Goal: Navigation & Orientation: Find specific page/section

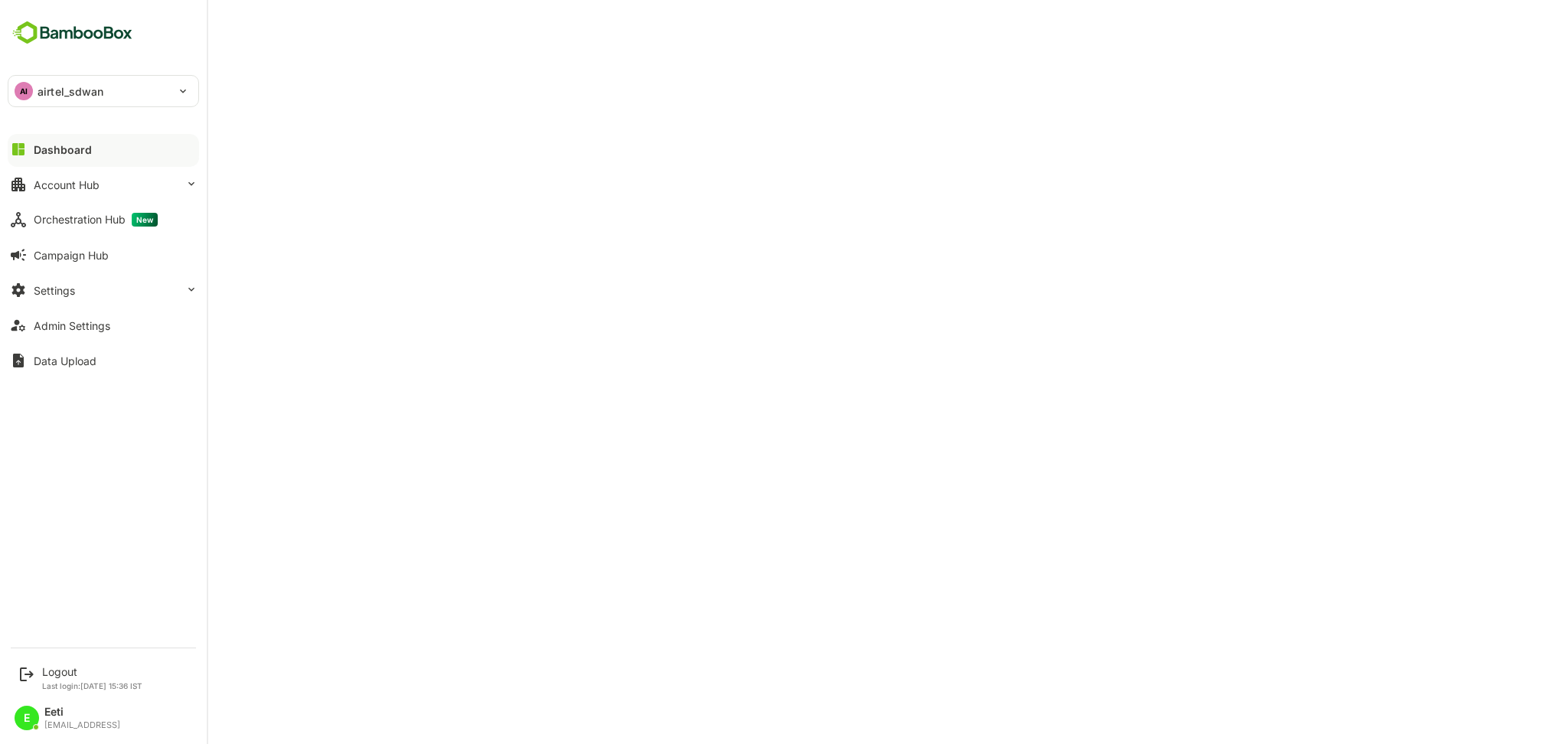
click at [89, 89] on p "airtel_sdwan" at bounding box center [71, 91] width 66 height 16
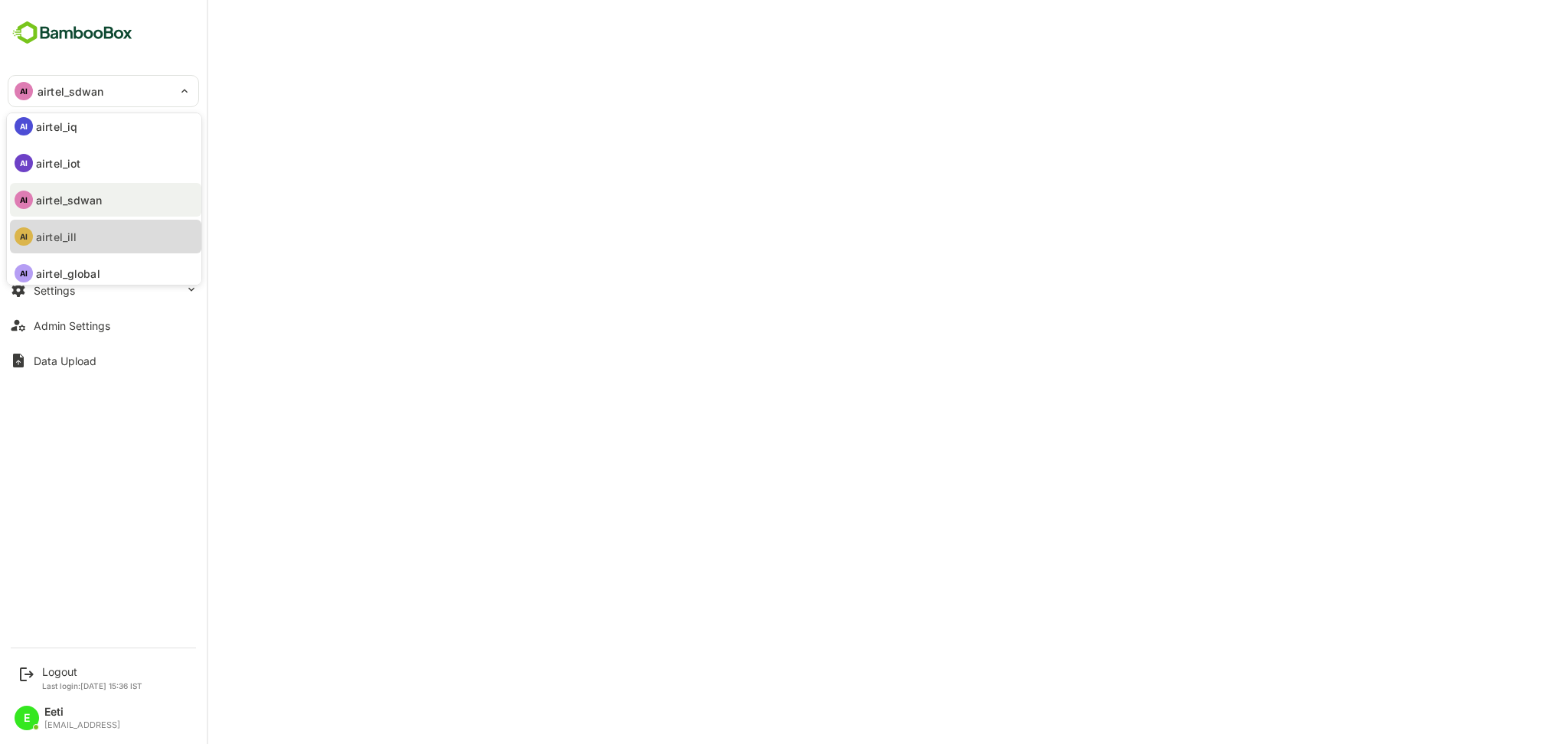
click at [73, 235] on p "airtel_ill" at bounding box center [56, 237] width 40 height 16
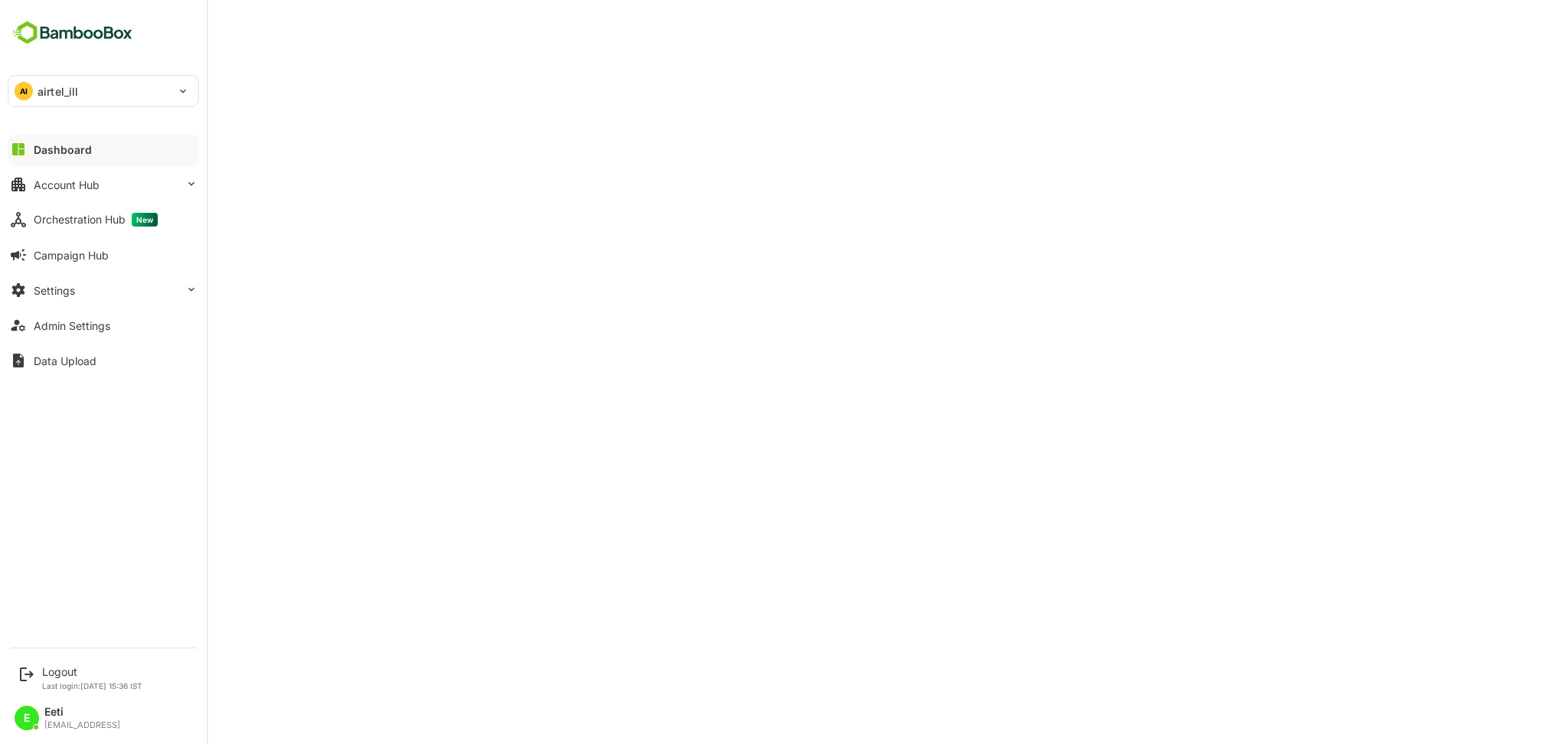
click at [67, 93] on p "airtel_ill" at bounding box center [58, 91] width 40 height 16
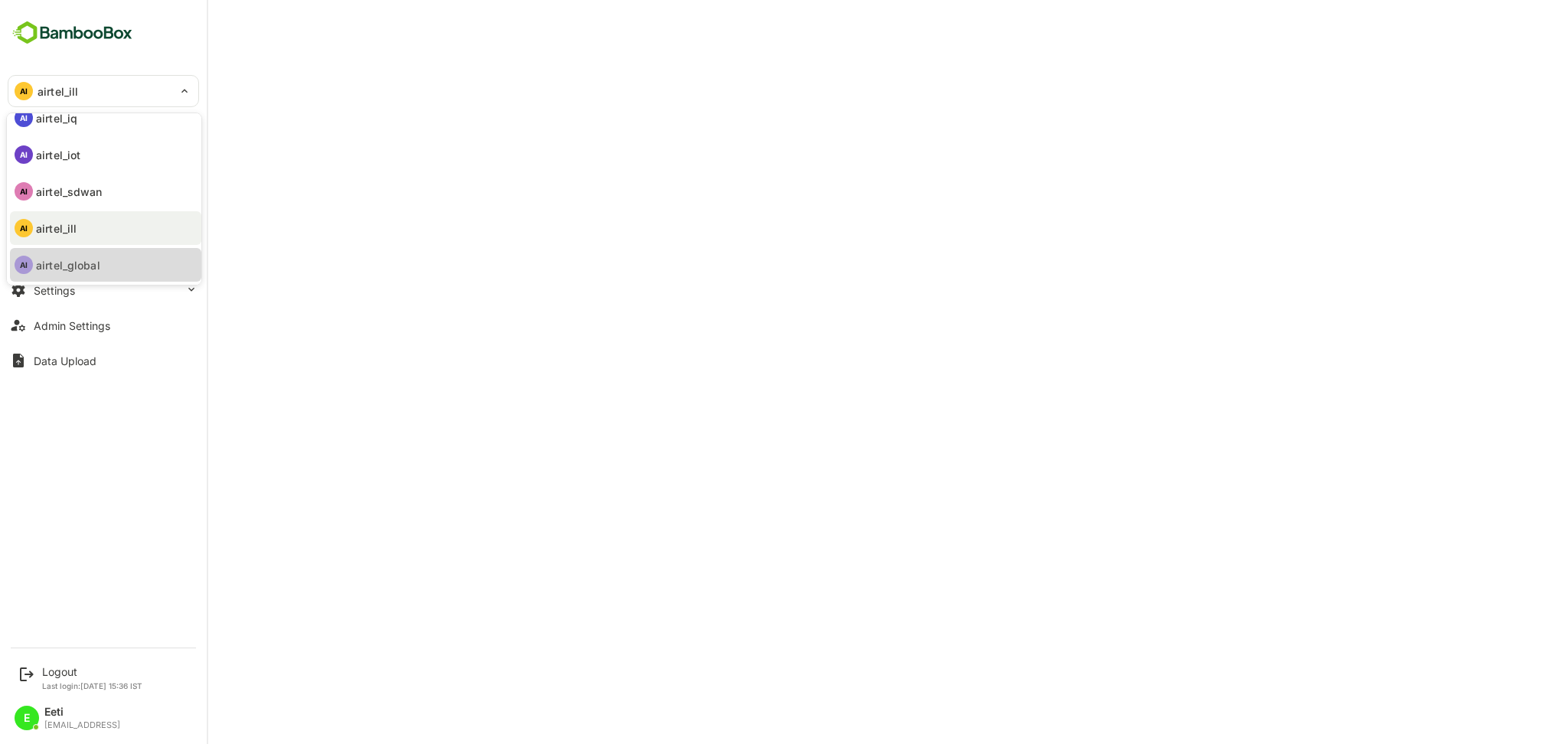
click at [89, 269] on p "airtel_global" at bounding box center [68, 265] width 65 height 16
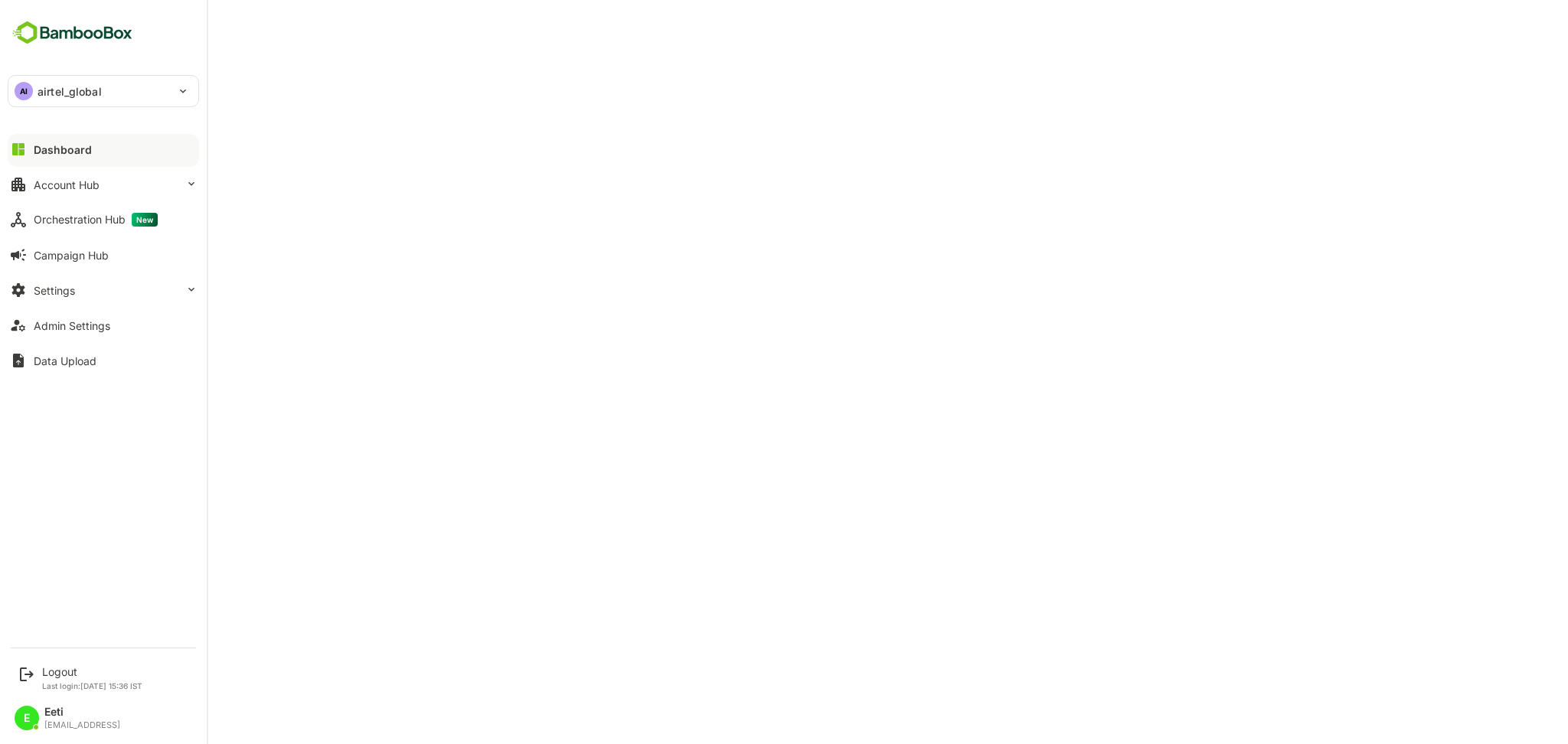
click at [78, 86] on p "airtel_global" at bounding box center [70, 91] width 65 height 16
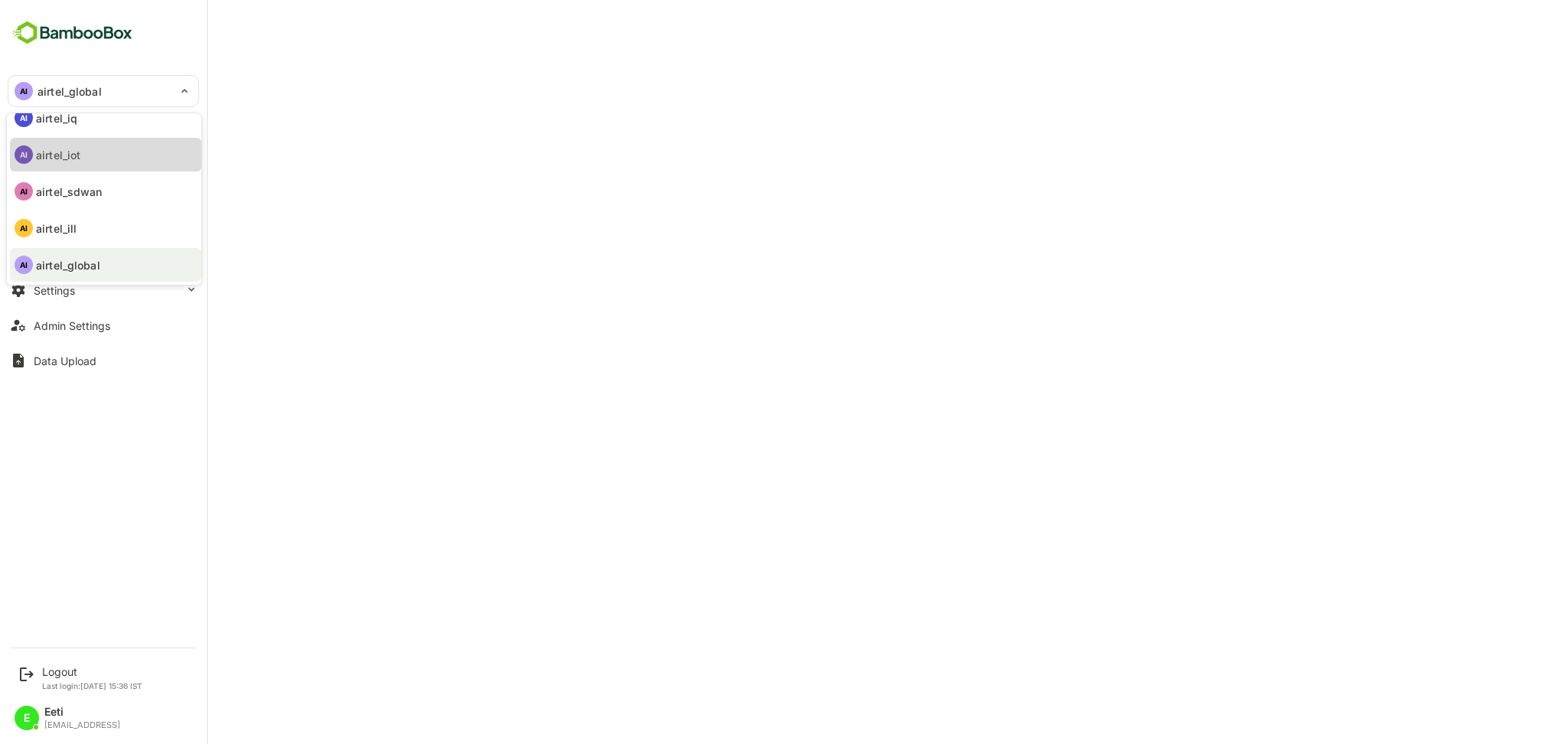
click at [77, 153] on p "airtel_iot" at bounding box center [58, 155] width 45 height 16
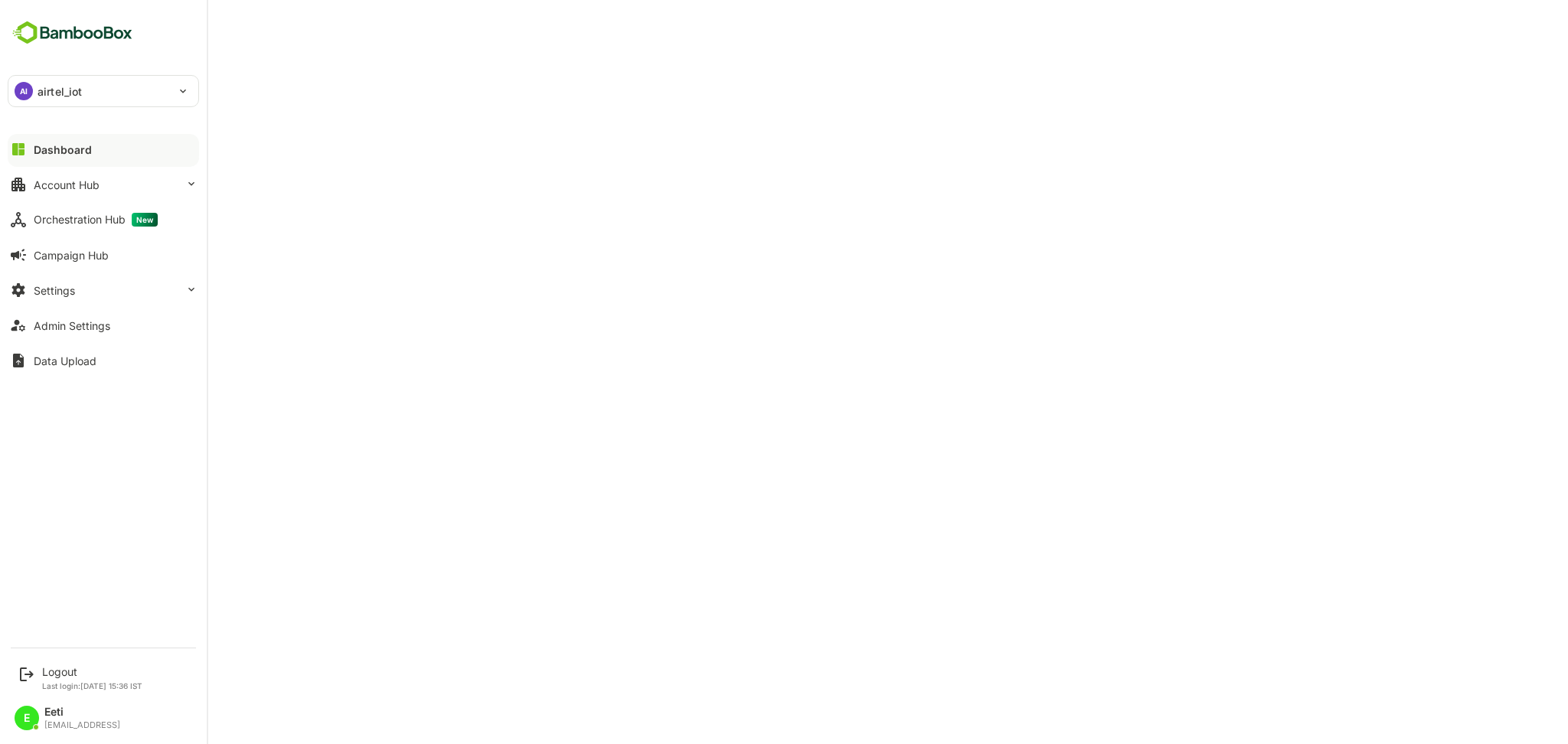
click at [66, 84] on p "airtel_iot" at bounding box center [59, 91] width 45 height 16
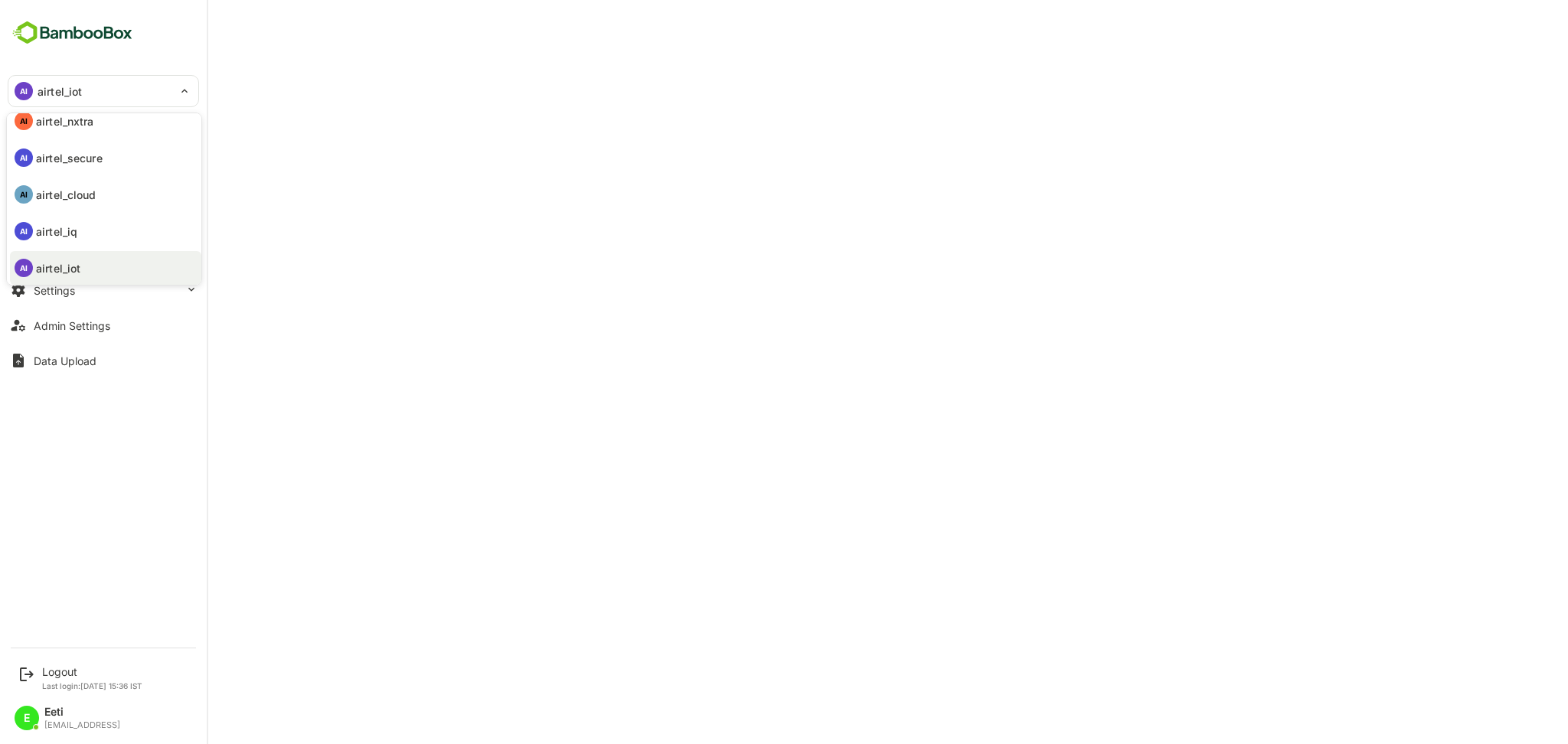
scroll to position [0, 0]
click at [73, 136] on p "airtel_nxtra" at bounding box center [65, 134] width 59 height 16
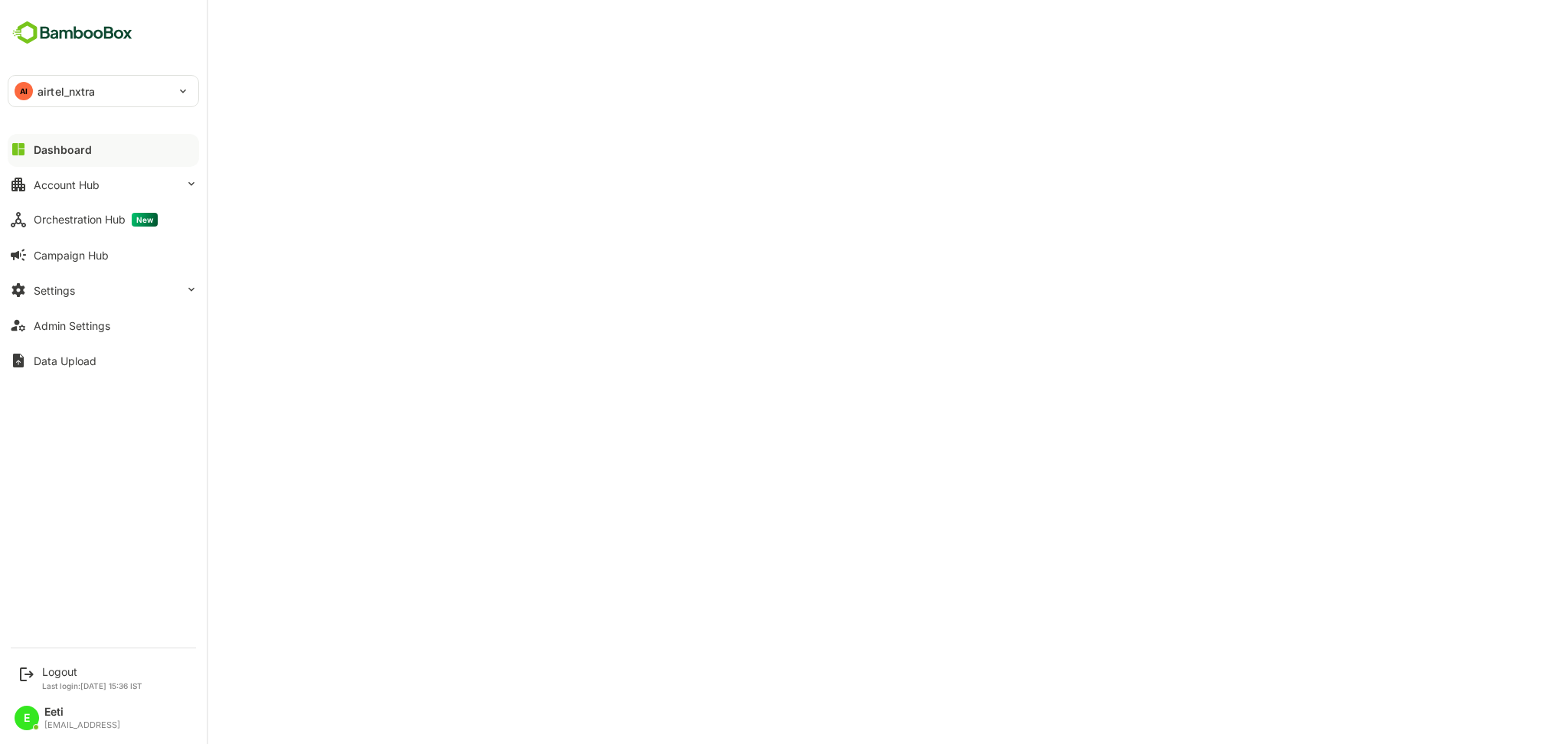
click at [139, 89] on div "AI airtel_nxtra" at bounding box center [94, 91] width 171 height 31
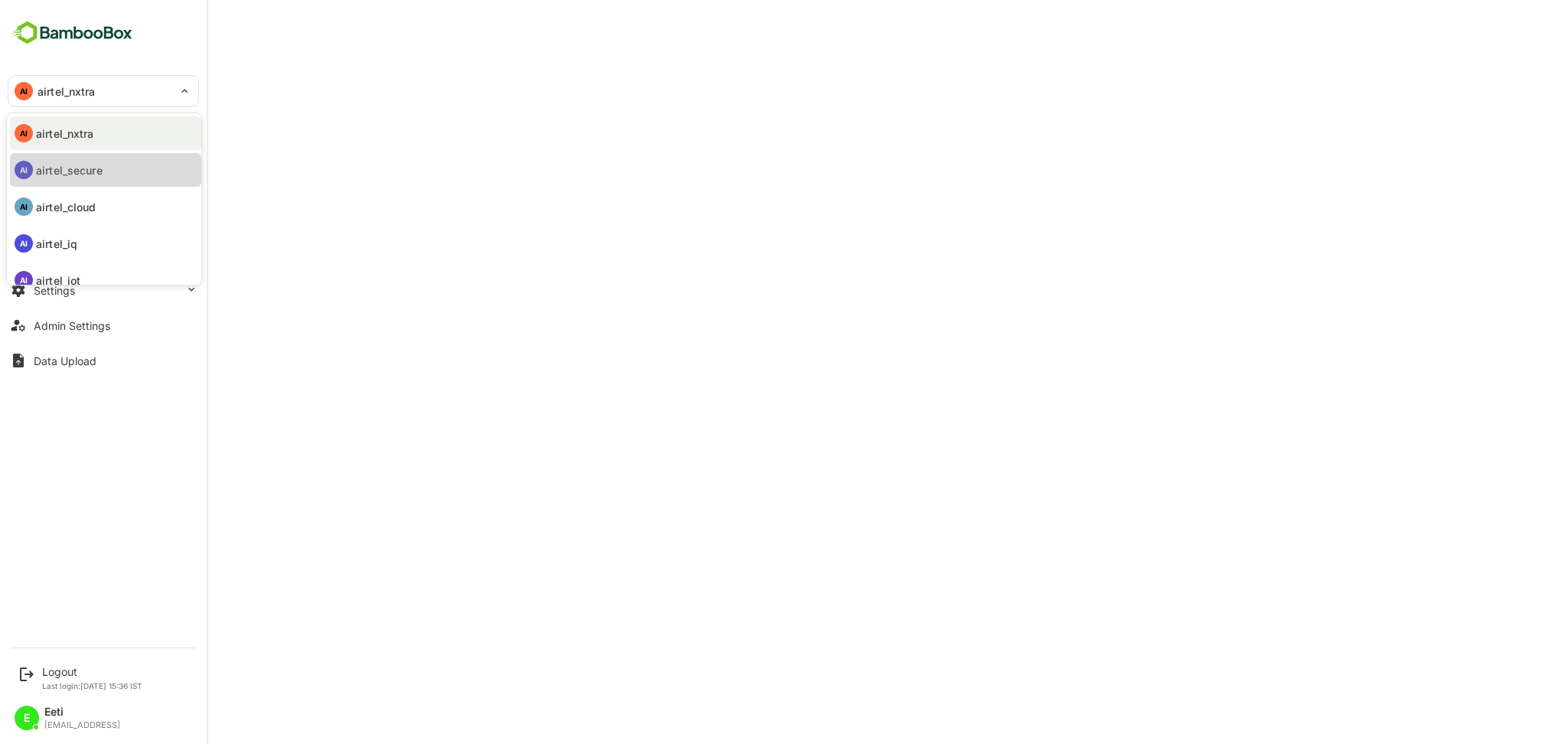
click at [105, 178] on li "AI airtel_secure" at bounding box center [105, 170] width 192 height 34
type input "**********"
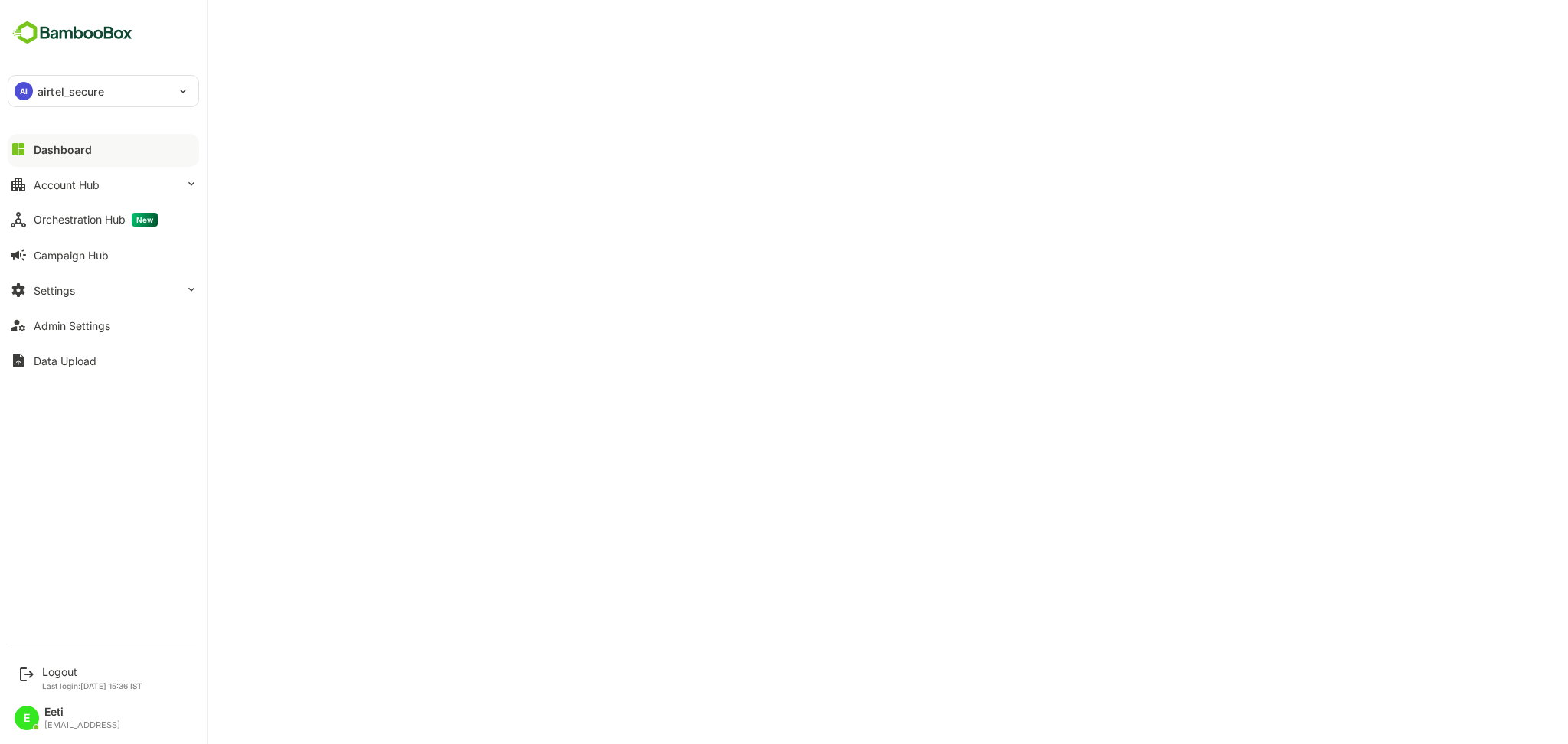
click at [110, 86] on div "AI airtel_secure" at bounding box center [94, 91] width 171 height 31
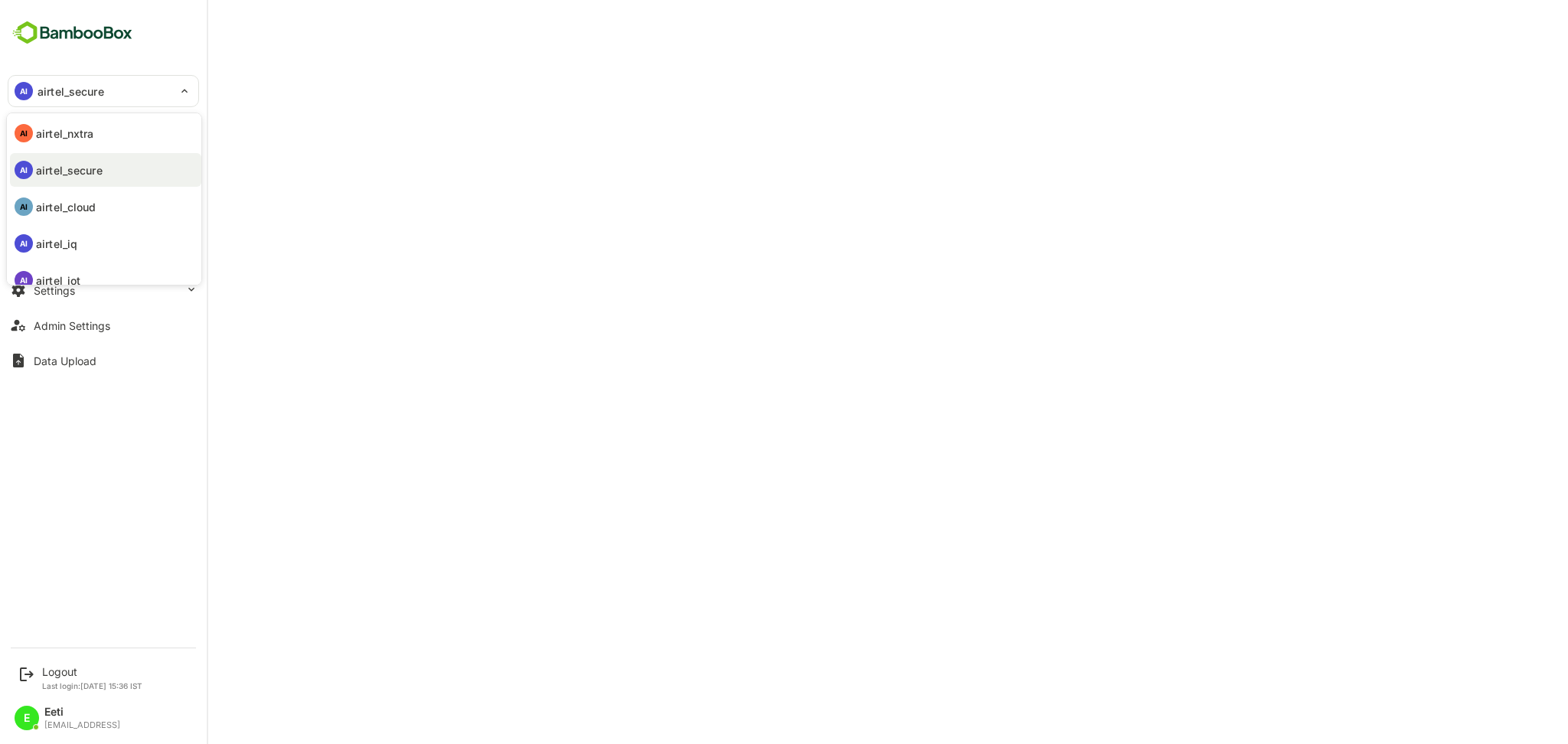
click at [83, 209] on p "airtel_cloud" at bounding box center [66, 207] width 60 height 16
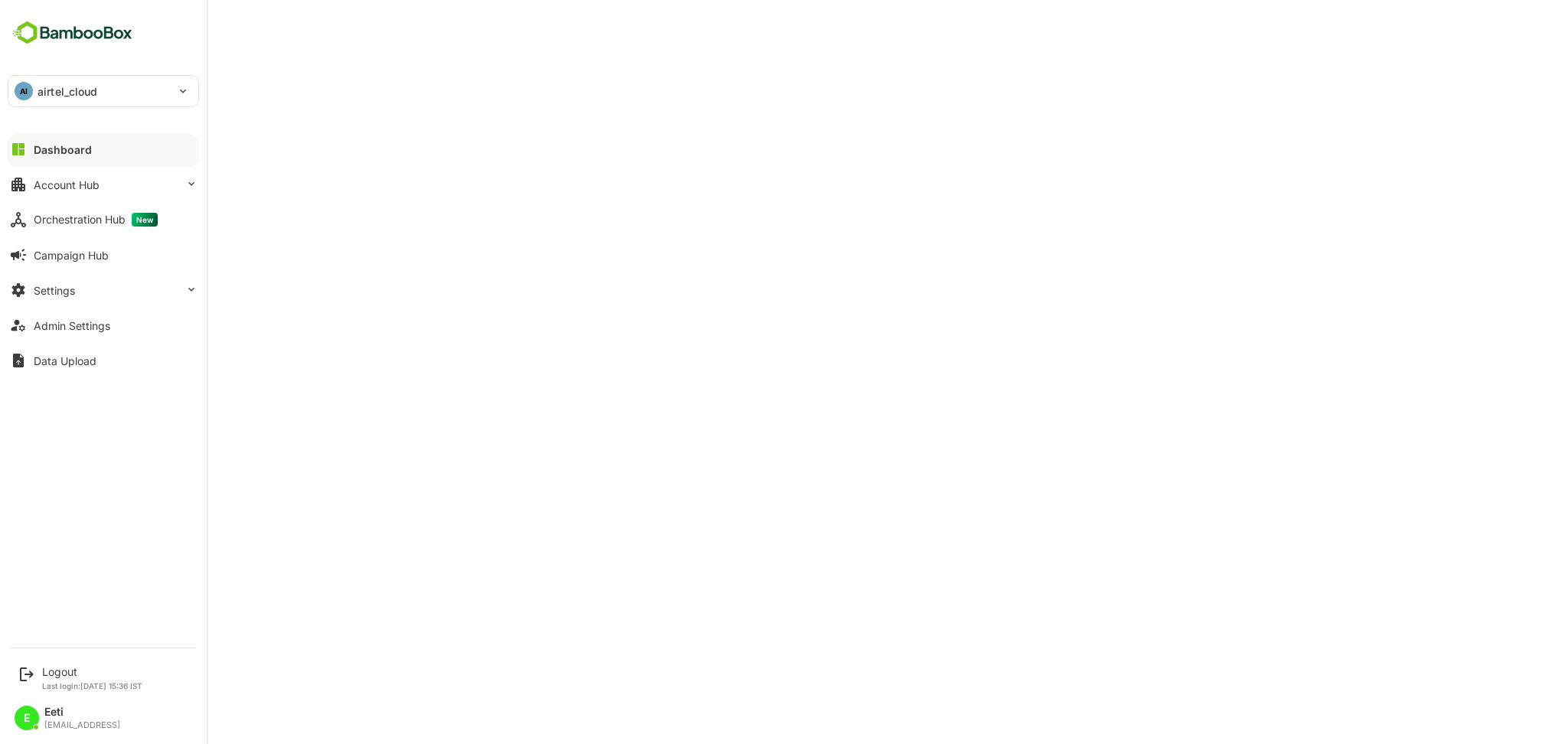
click at [127, 92] on div "AI airtel_cloud" at bounding box center [94, 91] width 171 height 31
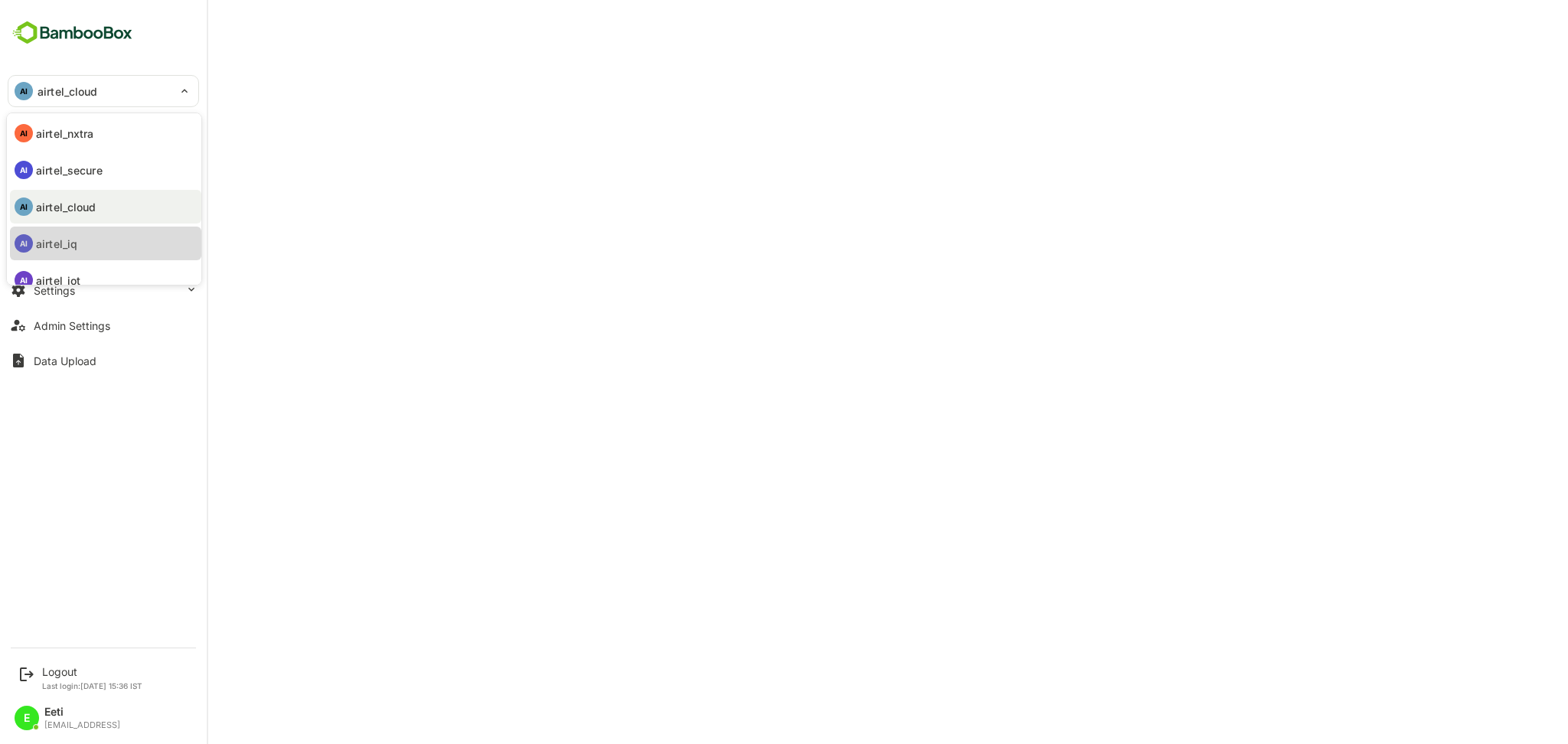
click at [92, 235] on li "AI airtel_iq" at bounding box center [105, 243] width 192 height 34
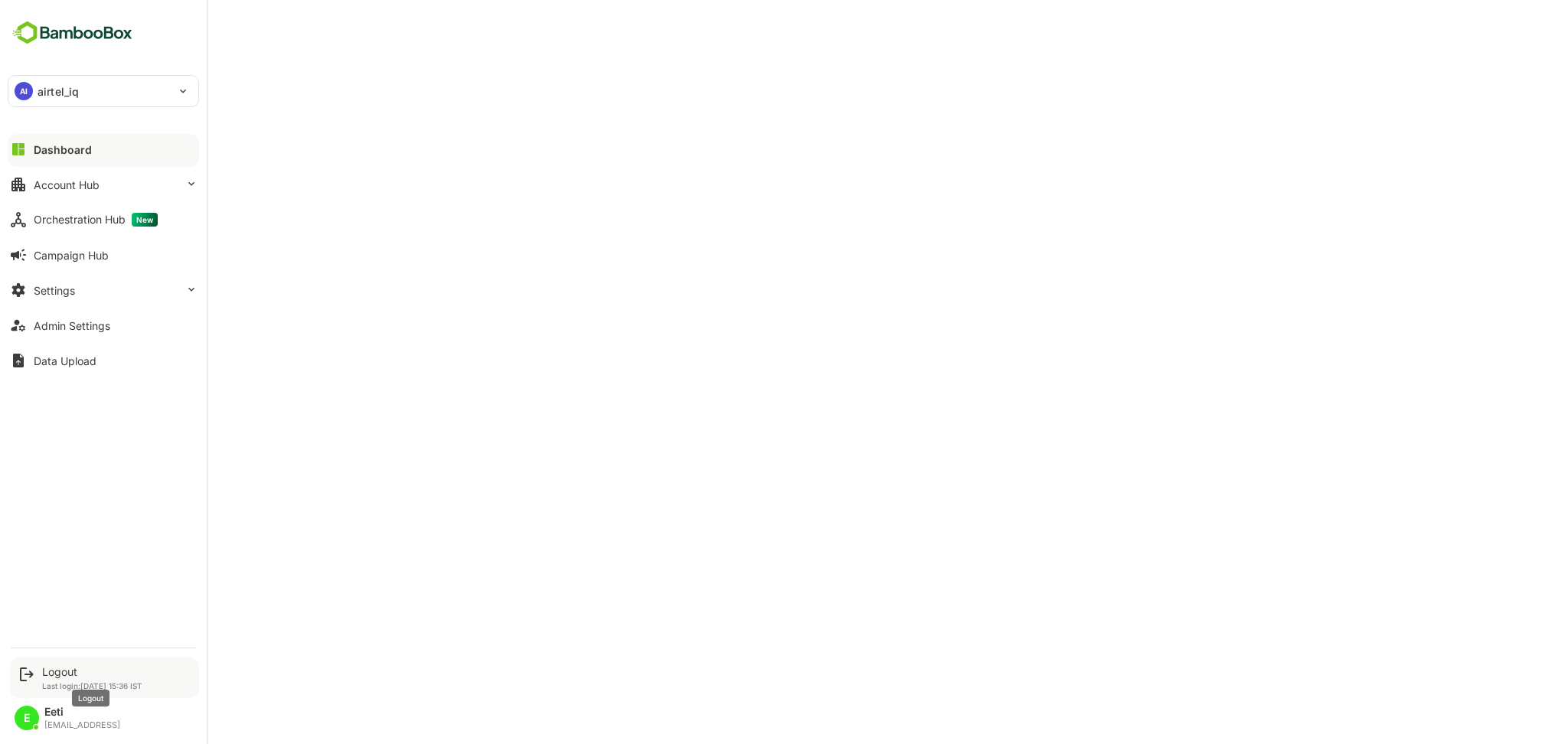
click at [53, 675] on div "Logout" at bounding box center [92, 671] width 101 height 13
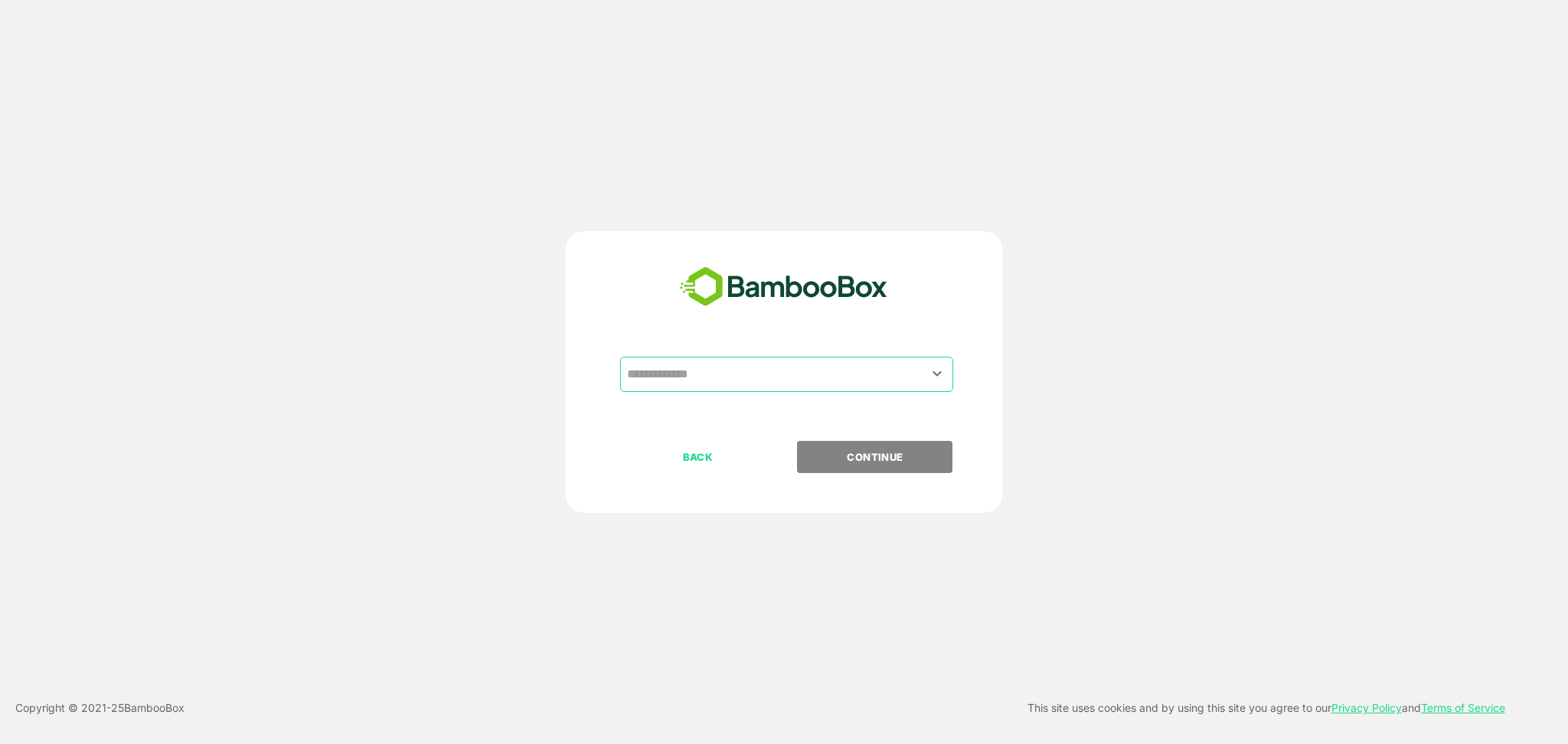
click at [846, 366] on input "text" at bounding box center [787, 374] width 327 height 29
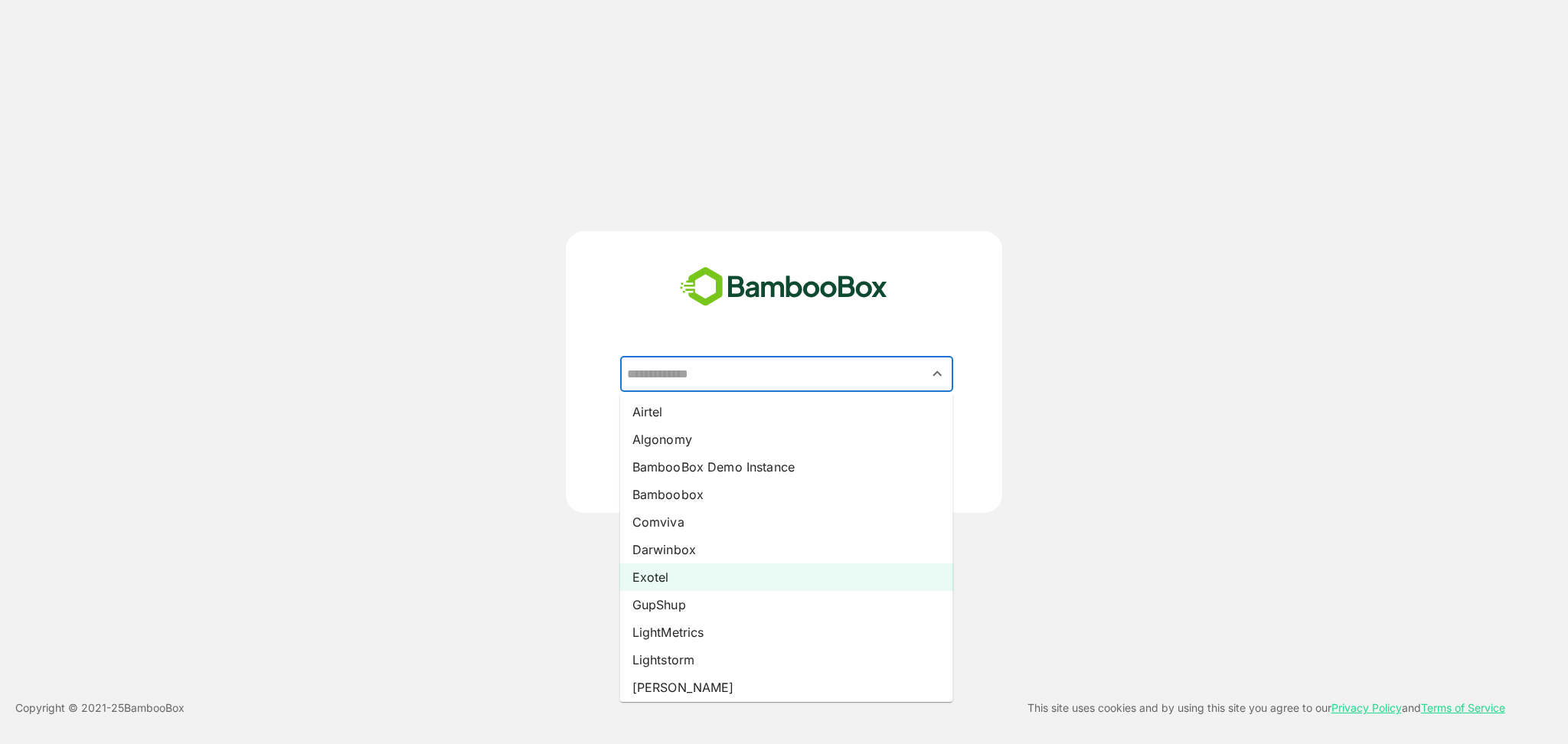
click at [654, 568] on li "Exotel" at bounding box center [786, 577] width 333 height 28
type input "******"
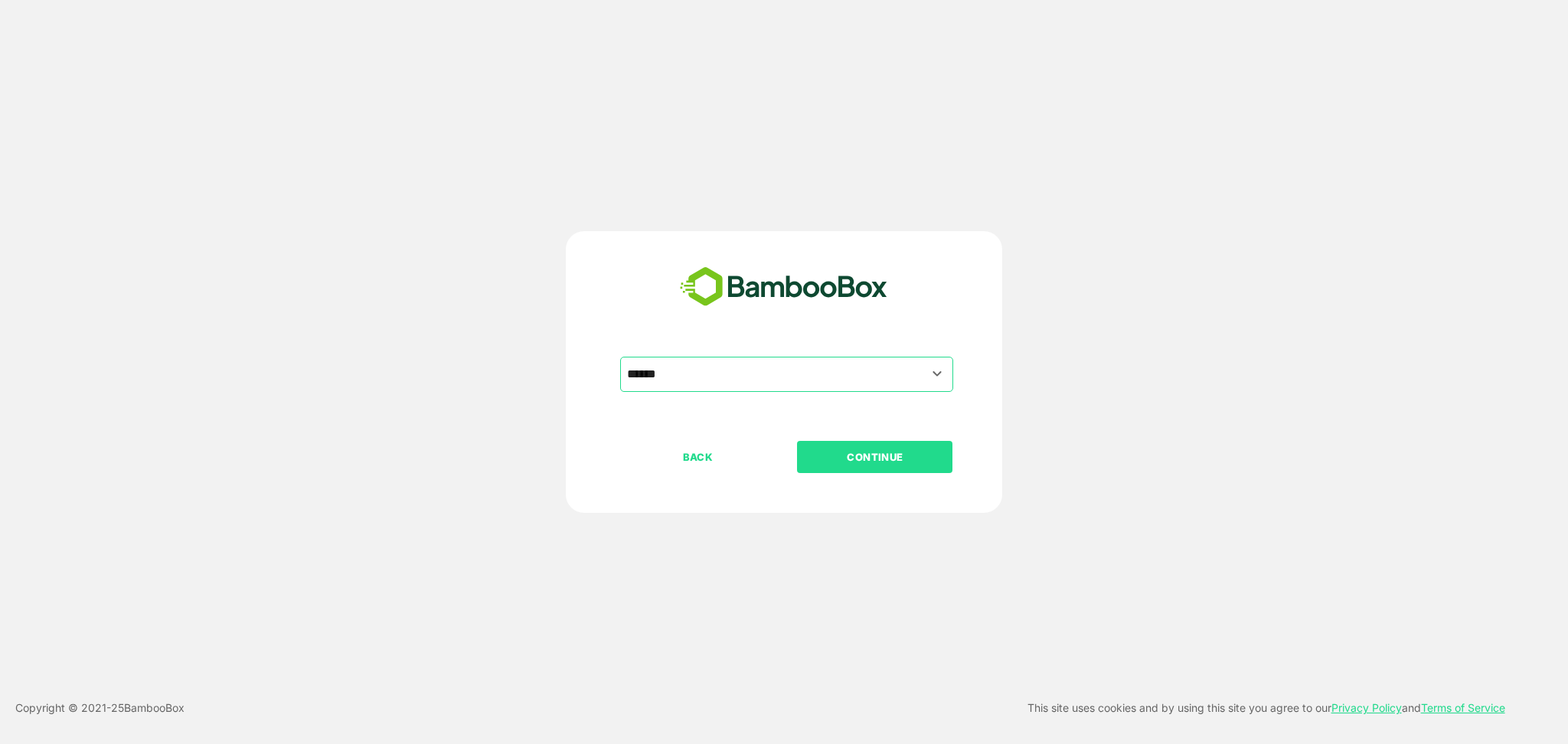
click at [889, 468] on button "CONTINUE" at bounding box center [875, 456] width 156 height 32
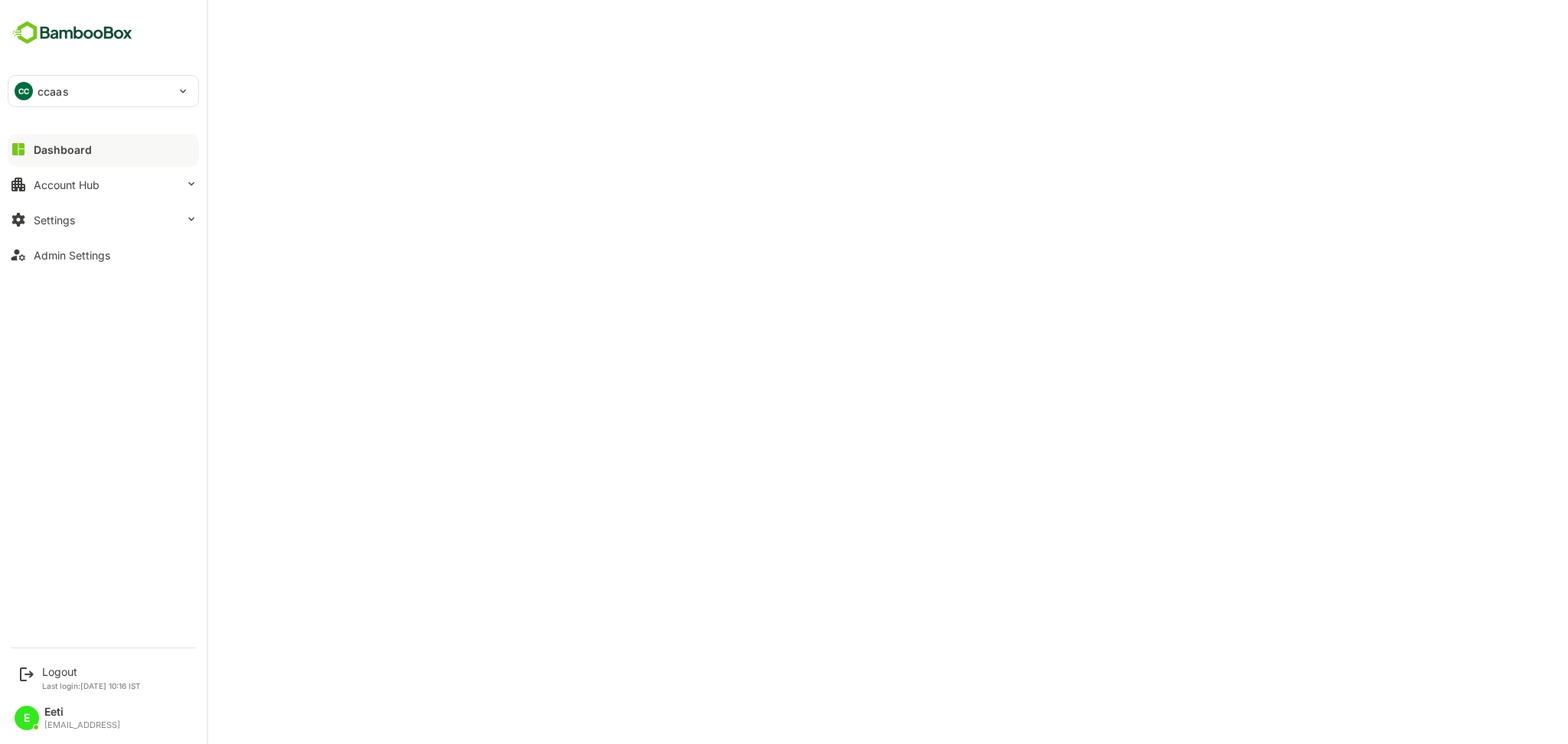
click at [91, 94] on div "CC ccaas" at bounding box center [94, 91] width 171 height 31
click at [65, 203] on p "cpaas" at bounding box center [52, 207] width 32 height 16
type input "*****"
click at [86, 90] on div "CP cpaas" at bounding box center [94, 91] width 171 height 31
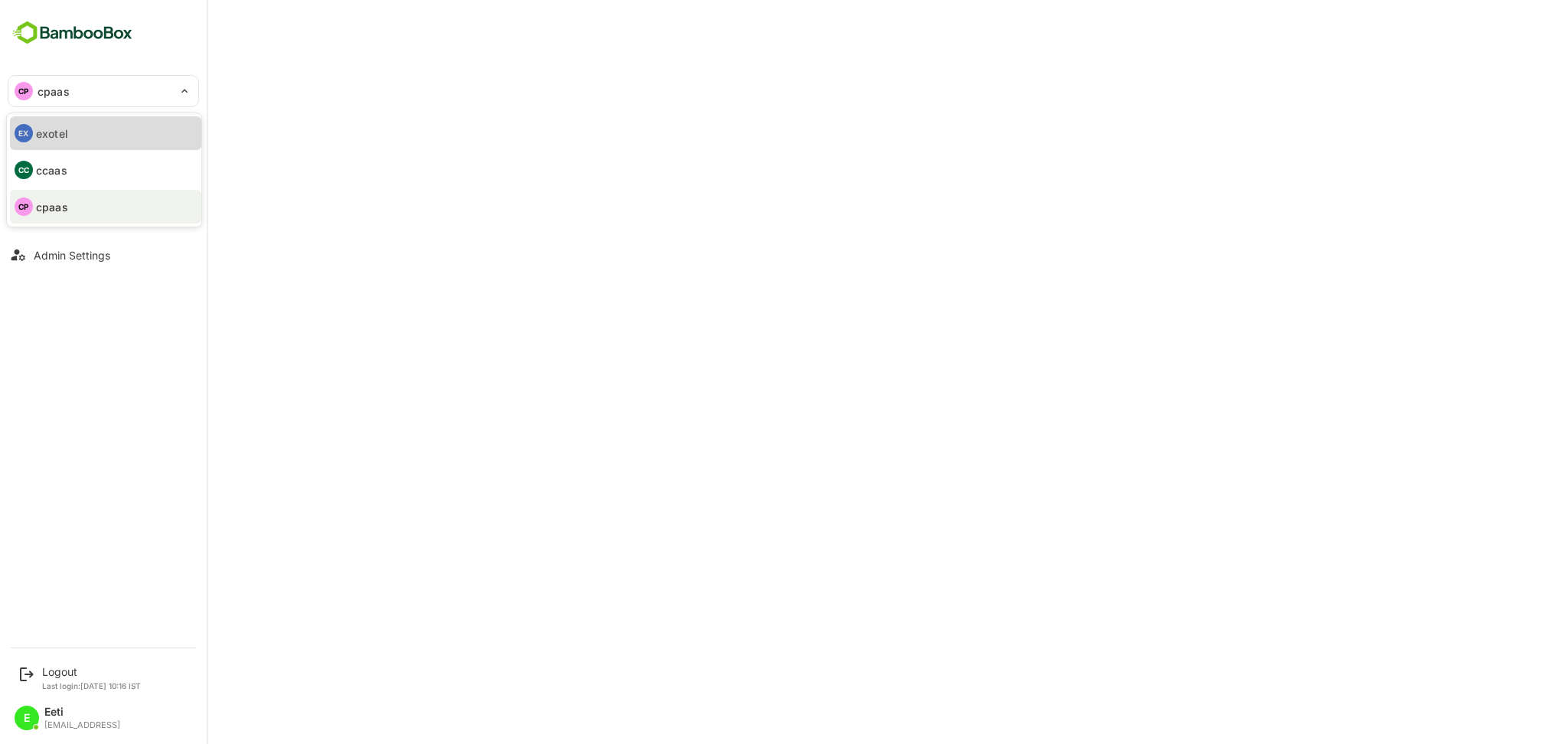
click at [71, 134] on li "EX exotel" at bounding box center [105, 133] width 192 height 34
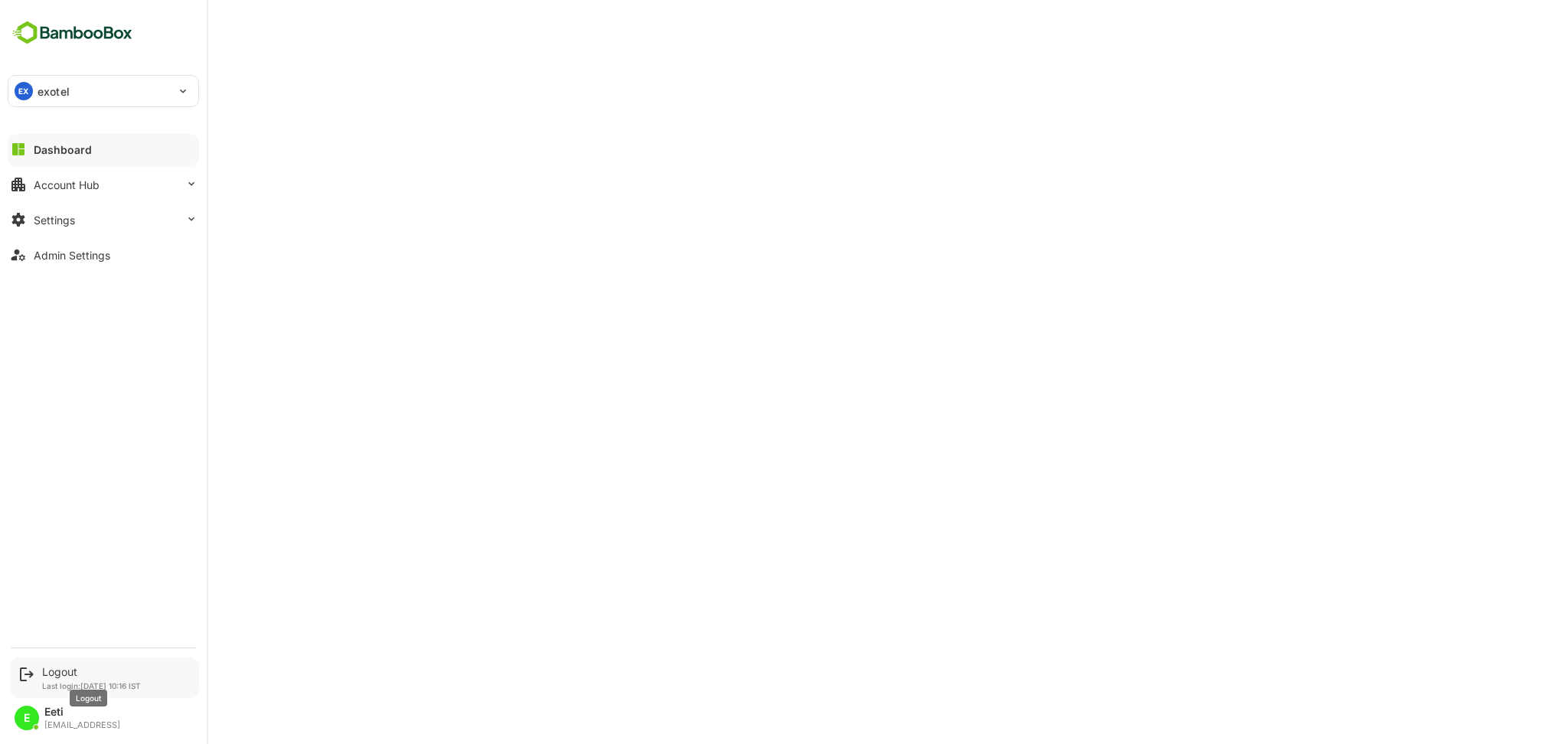
click at [66, 677] on div "Logout" at bounding box center [91, 671] width 99 height 13
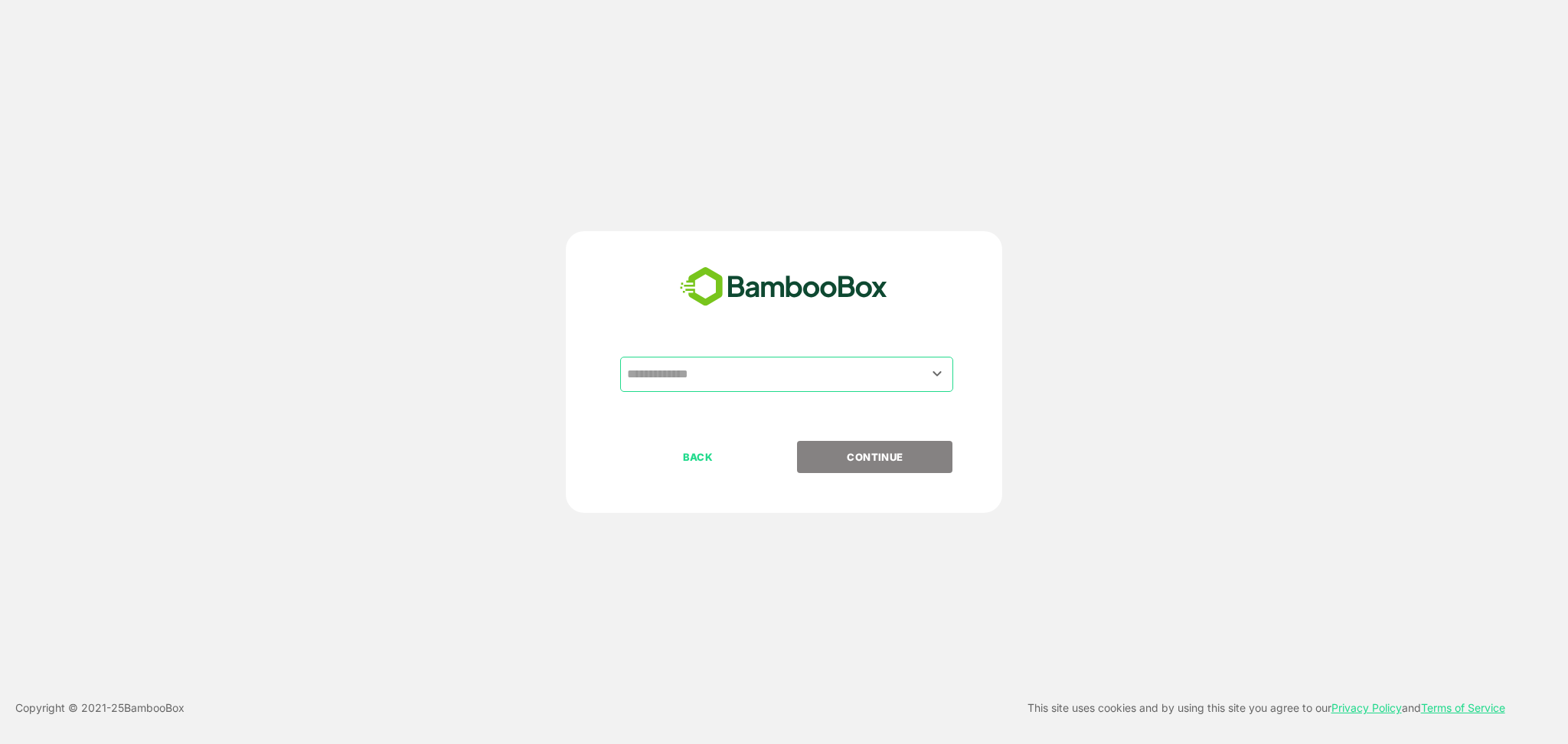
click at [795, 367] on input "text" at bounding box center [787, 374] width 327 height 29
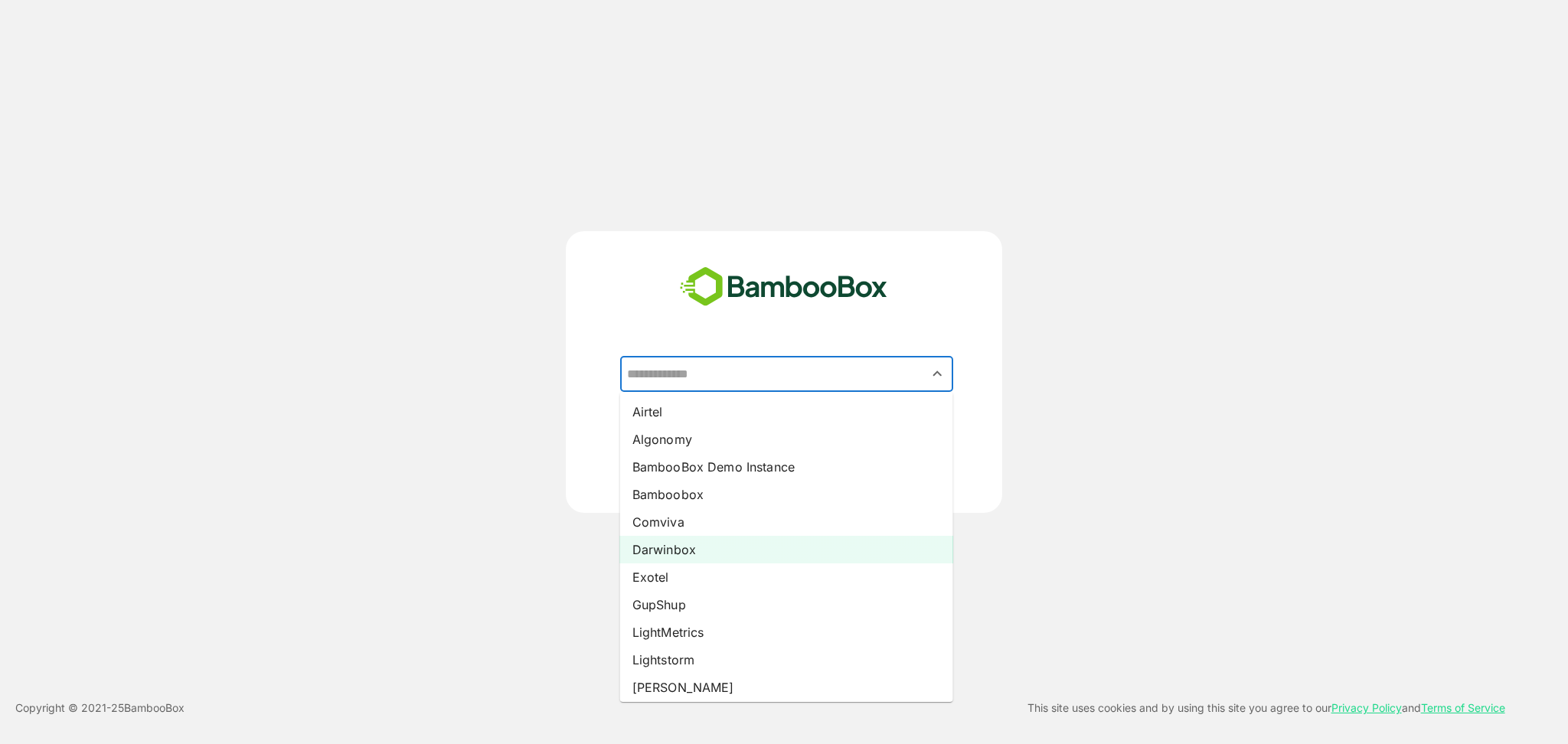
scroll to position [170, 0]
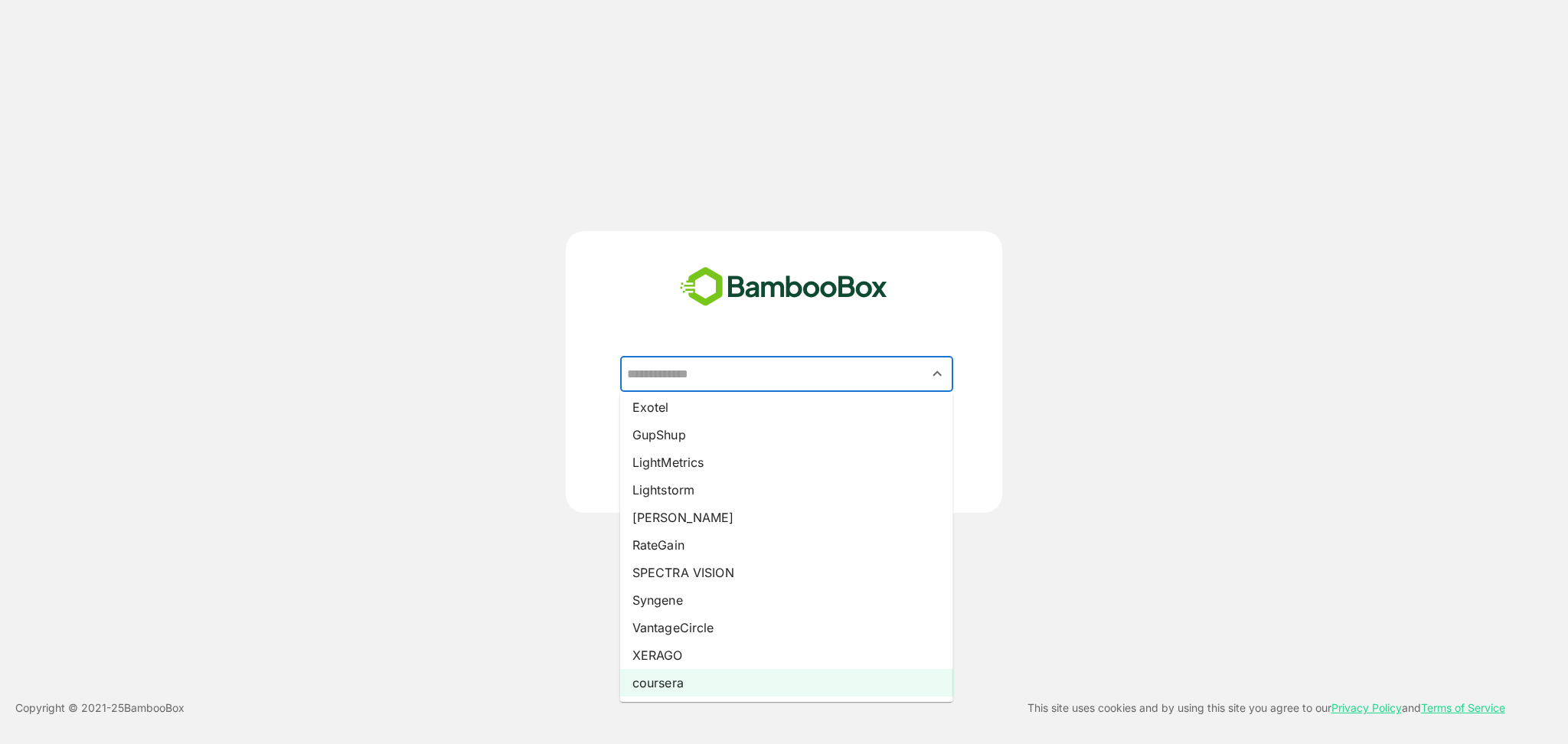
click at [659, 679] on li "coursera" at bounding box center [786, 683] width 333 height 28
type input "********"
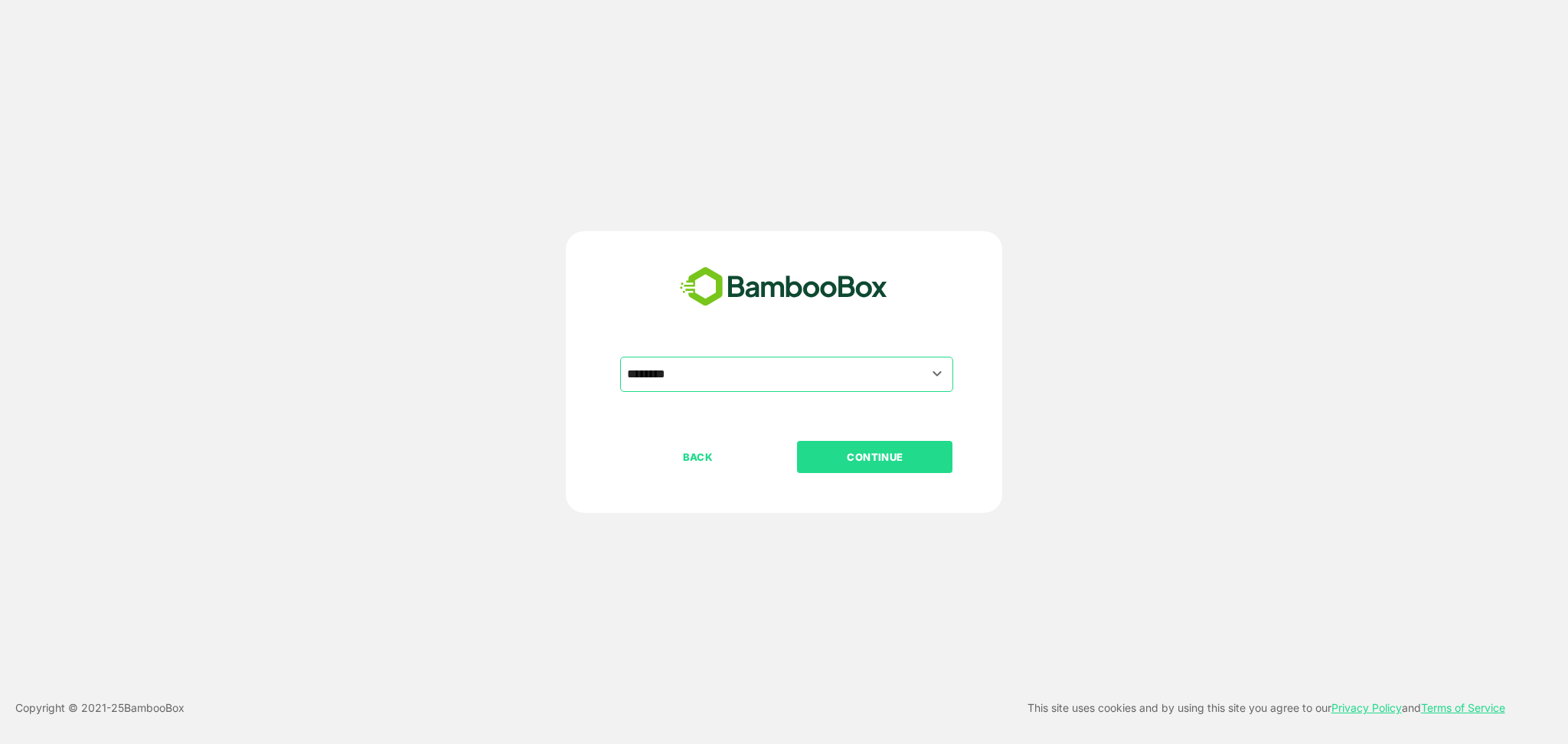
click at [916, 448] on p "CONTINUE" at bounding box center [875, 456] width 153 height 17
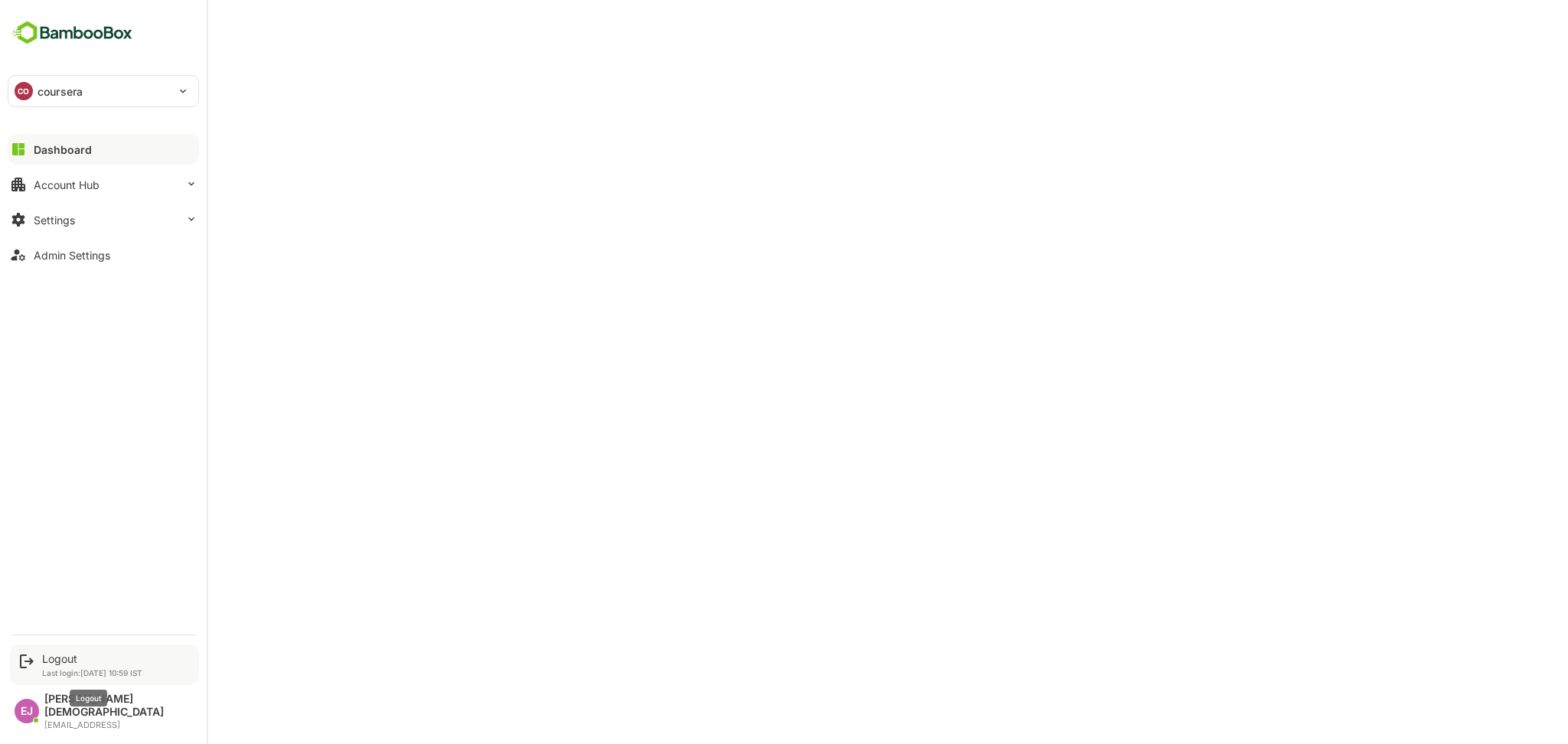
click at [73, 665] on div "Logout" at bounding box center [92, 658] width 101 height 13
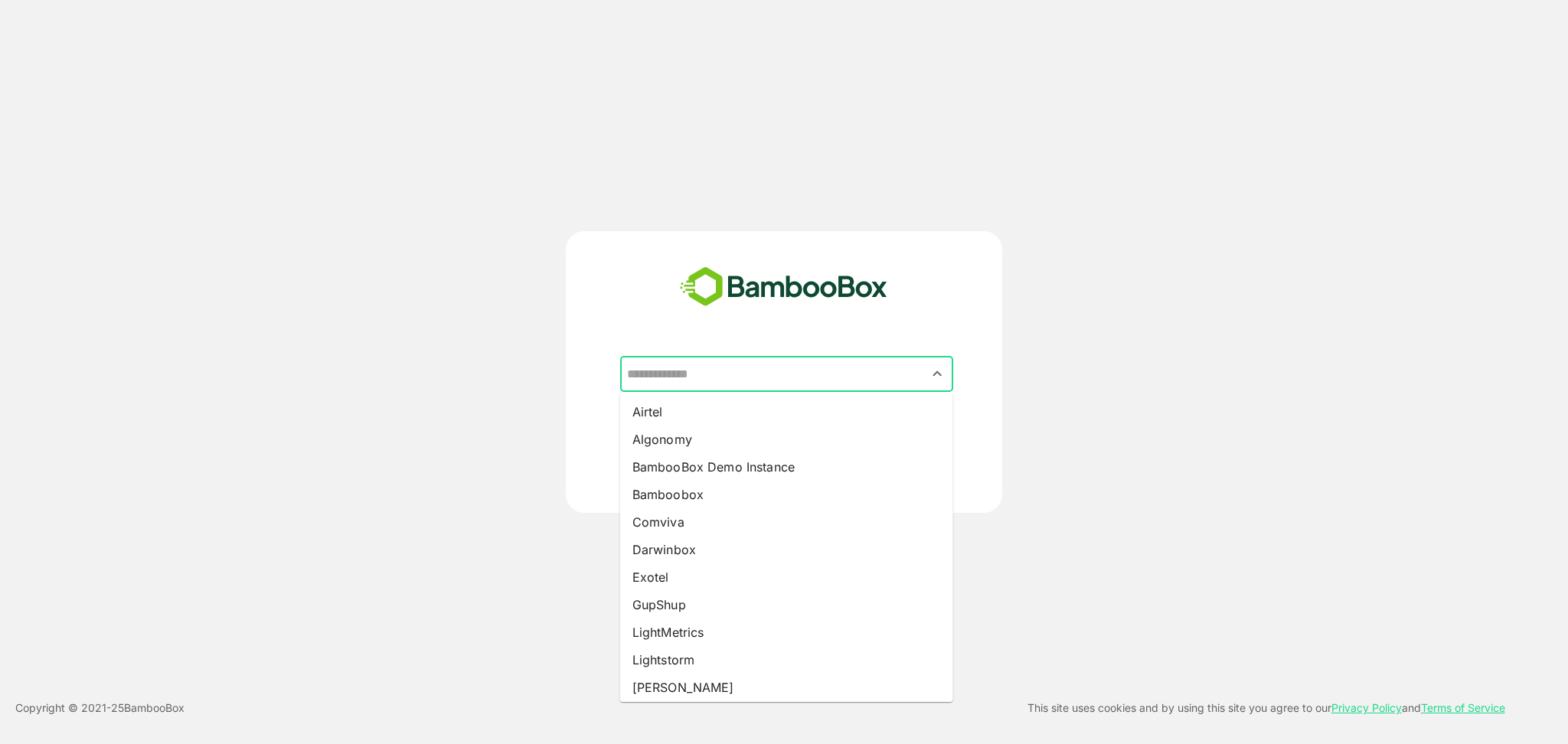
click at [792, 385] on input "text" at bounding box center [787, 374] width 327 height 29
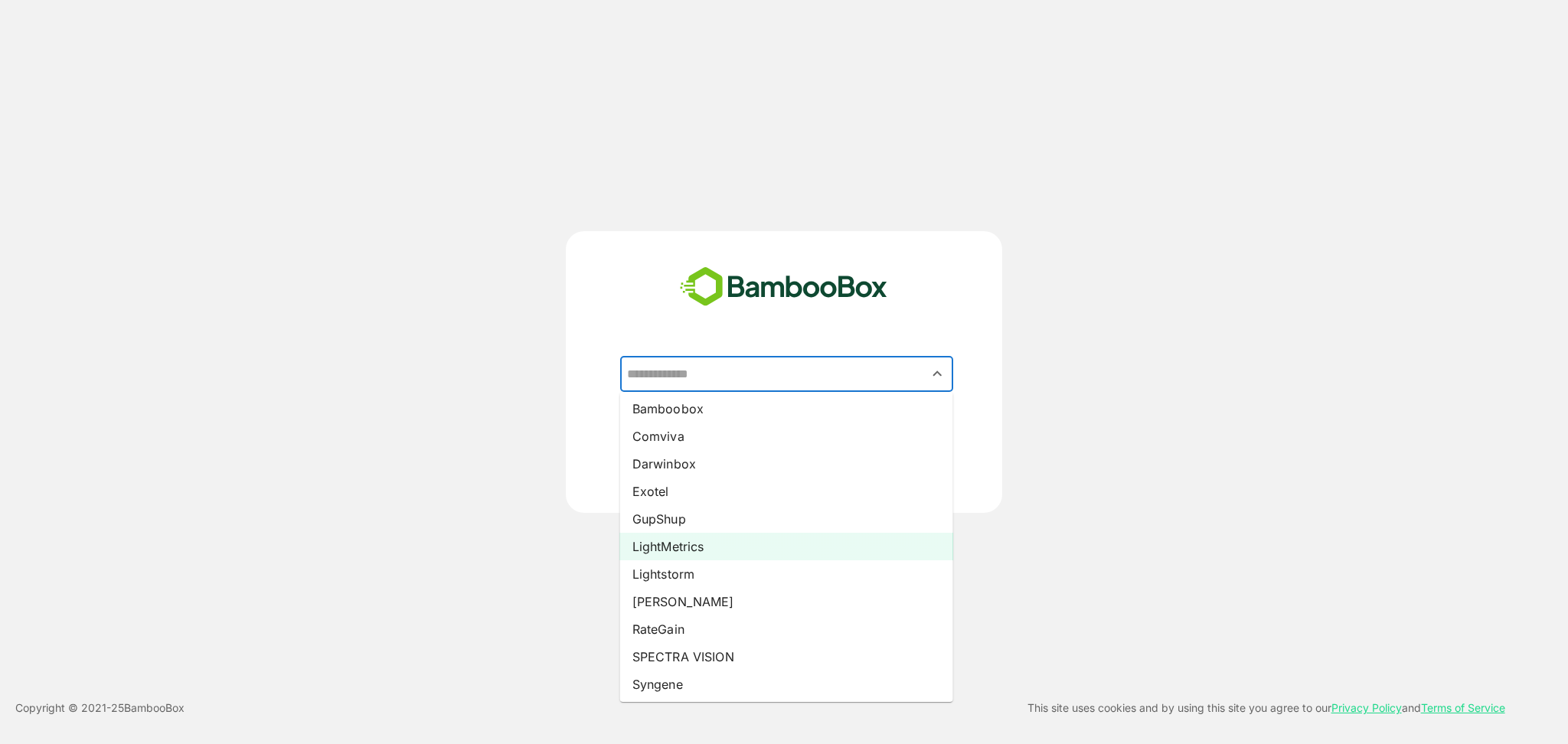
scroll to position [123, 0]
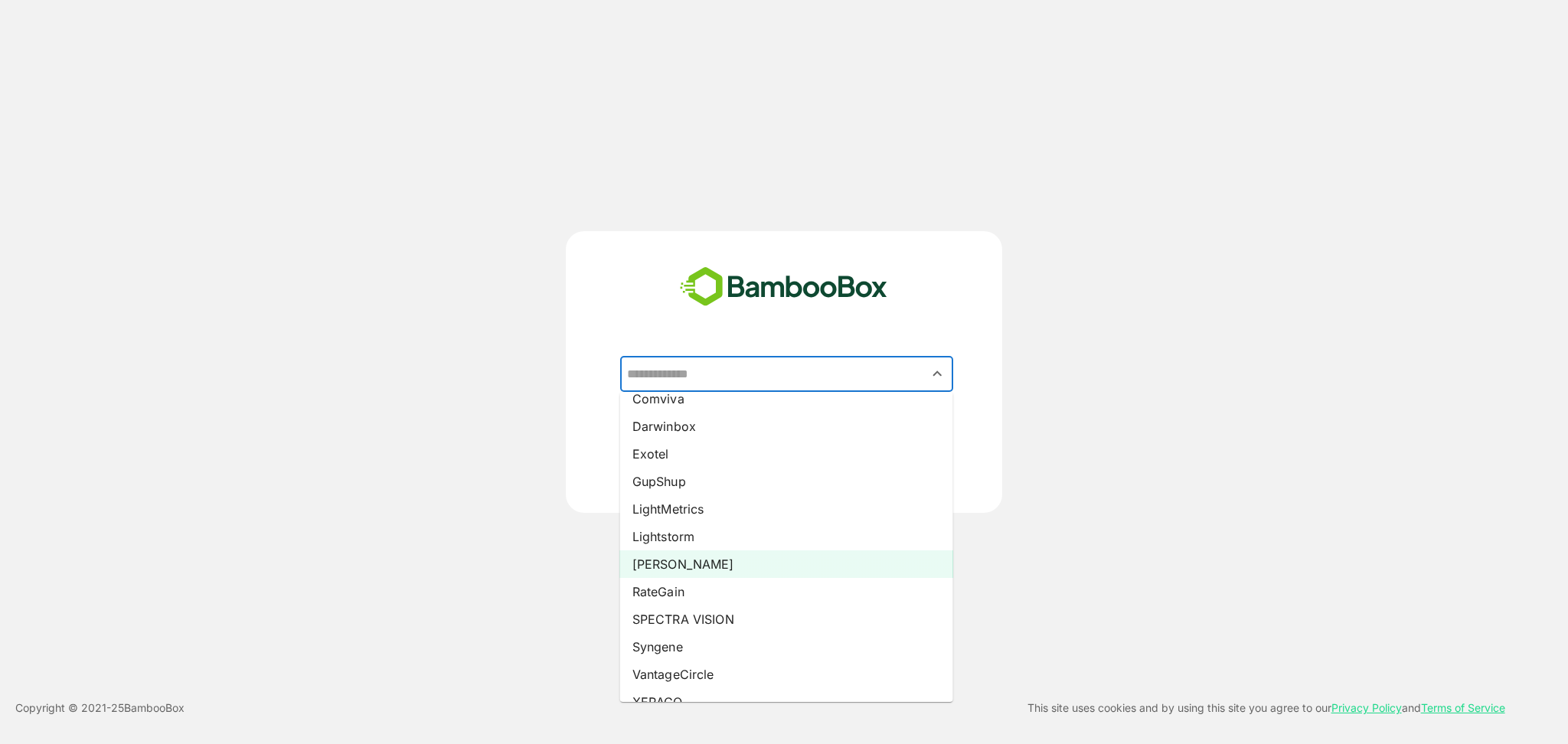
click at [664, 561] on li "[PERSON_NAME]" at bounding box center [786, 565] width 333 height 28
type input "*****"
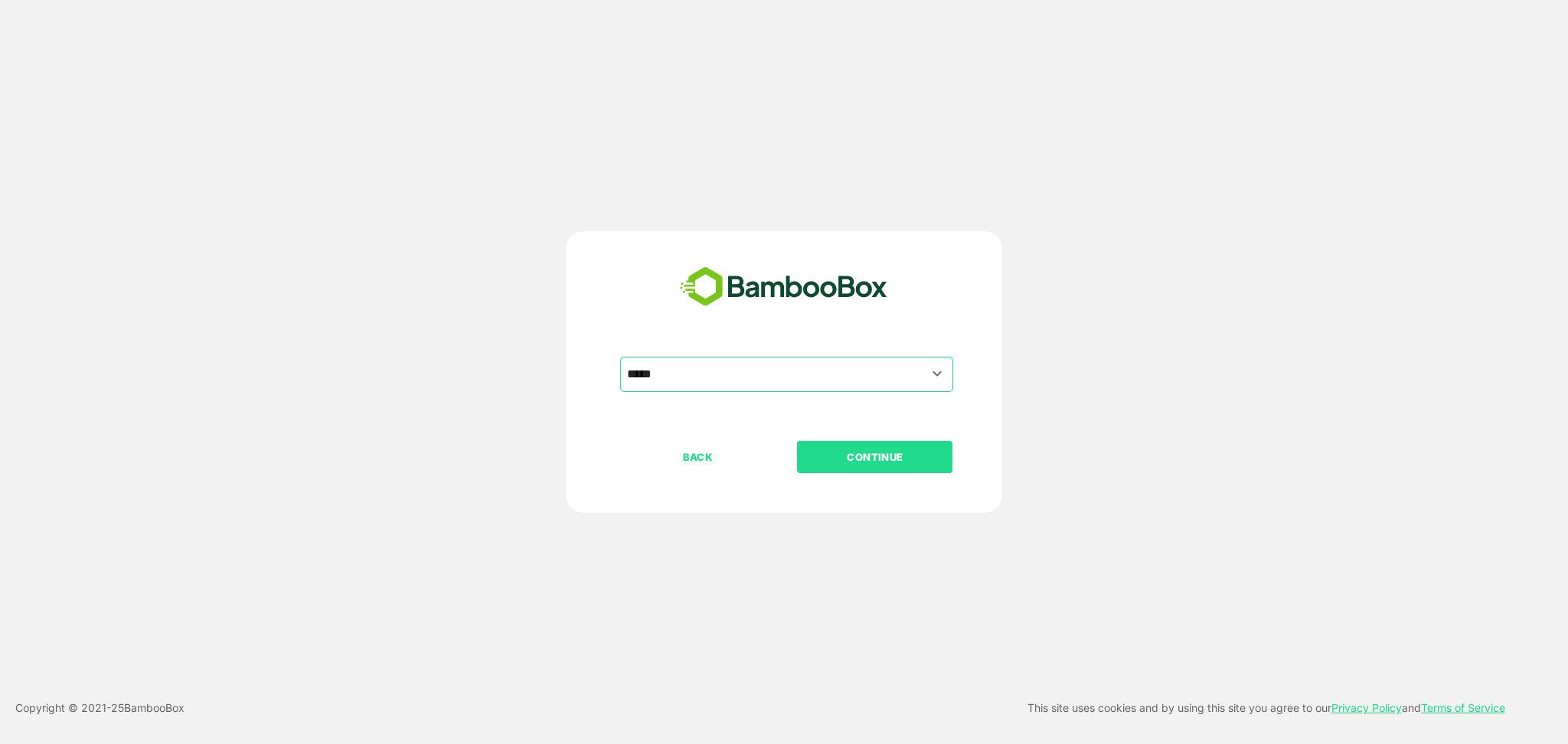
click at [873, 450] on p "CONTINUE" at bounding box center [875, 456] width 153 height 17
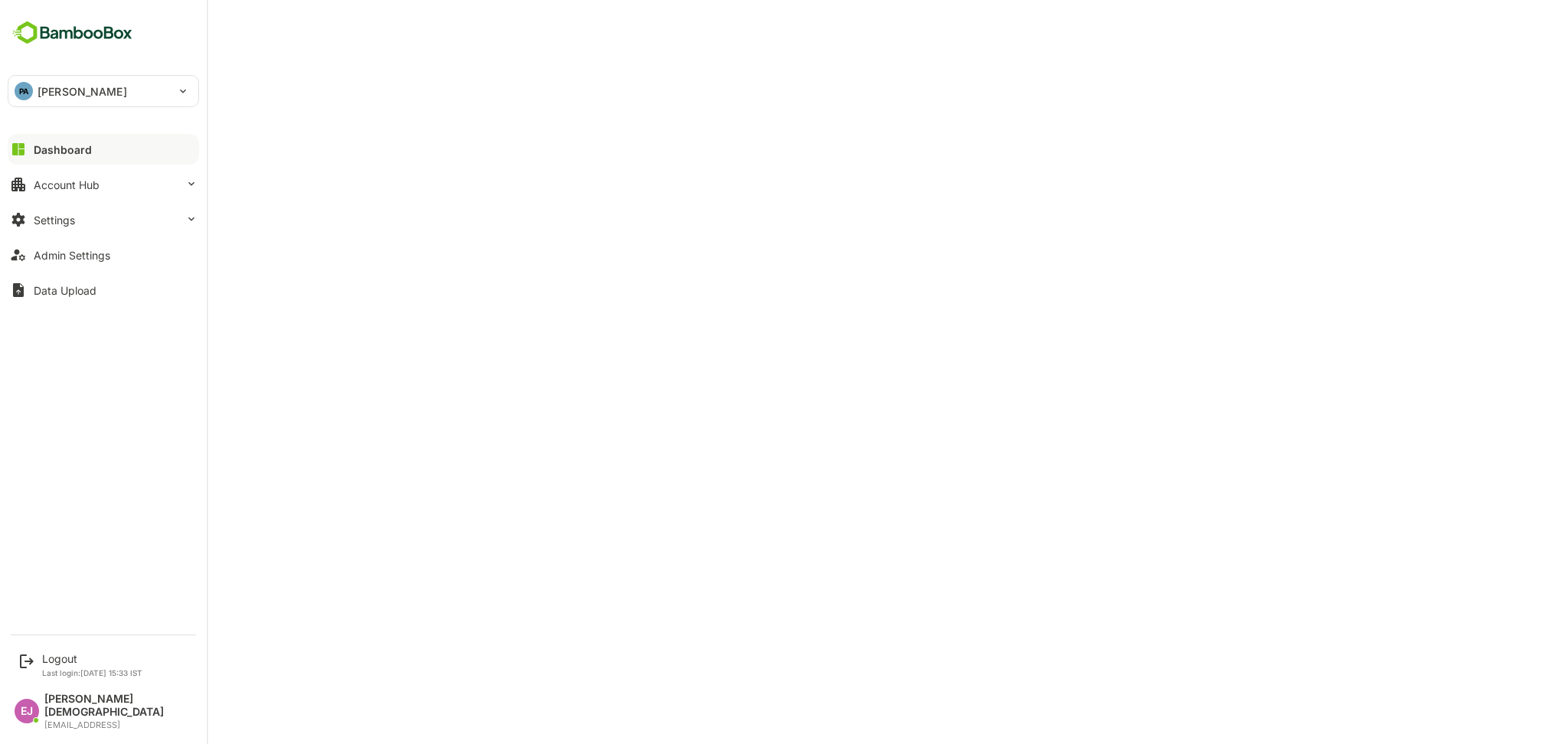
click at [123, 97] on div "PA [PERSON_NAME]" at bounding box center [94, 91] width 171 height 31
click at [70, 677] on div at bounding box center [784, 372] width 1568 height 744
click at [65, 665] on div "Logout" at bounding box center [92, 658] width 101 height 13
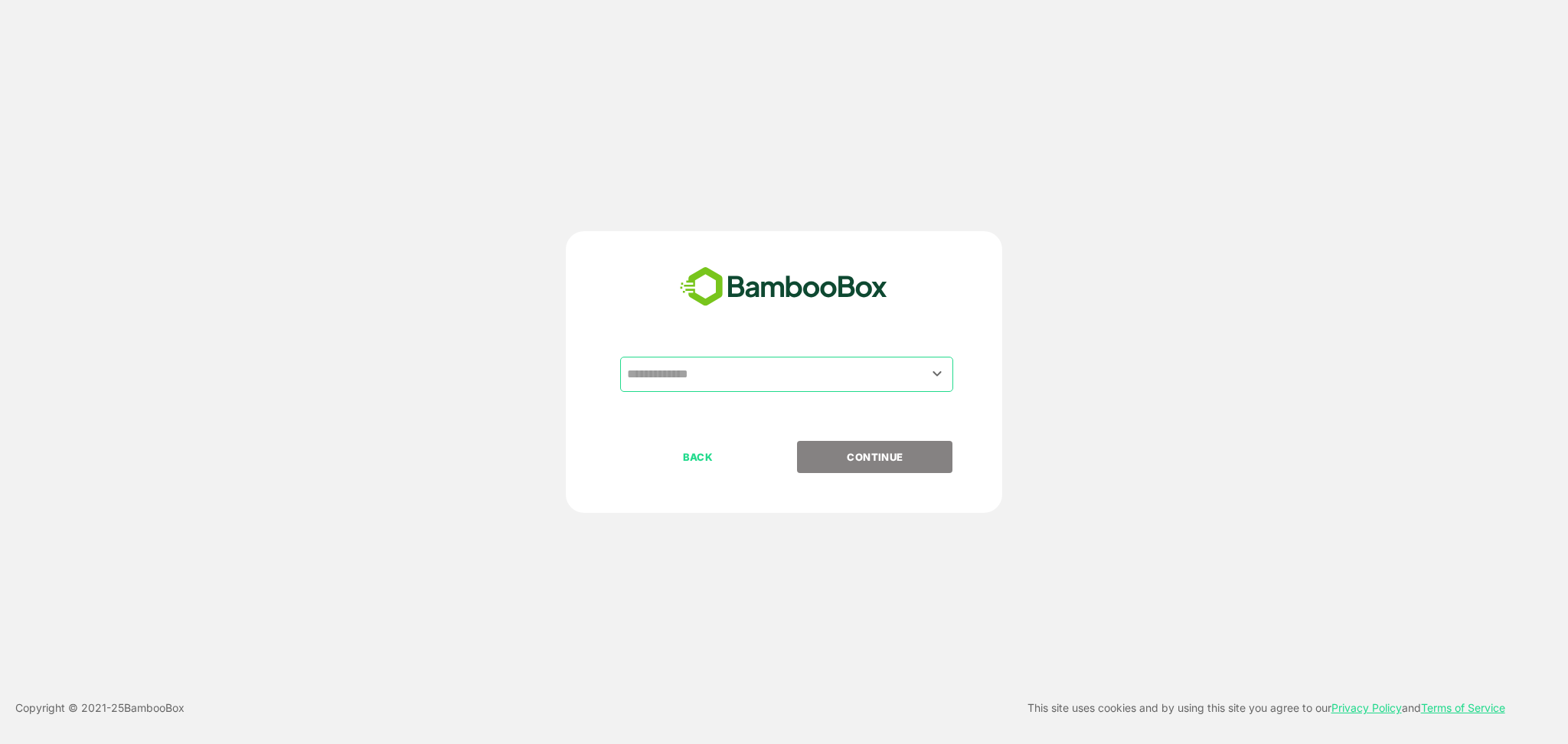
click at [798, 366] on input "text" at bounding box center [787, 374] width 327 height 29
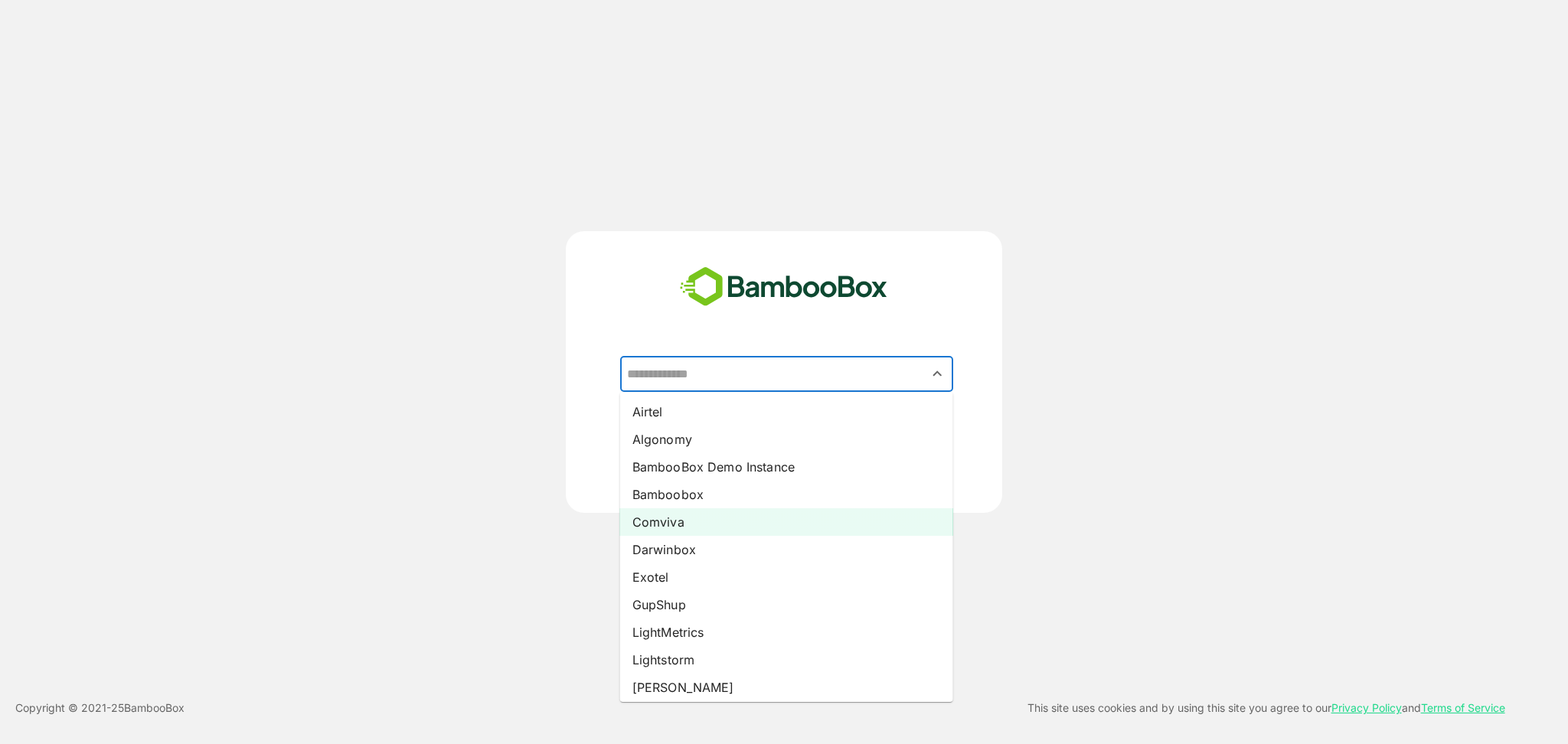
scroll to position [170, 0]
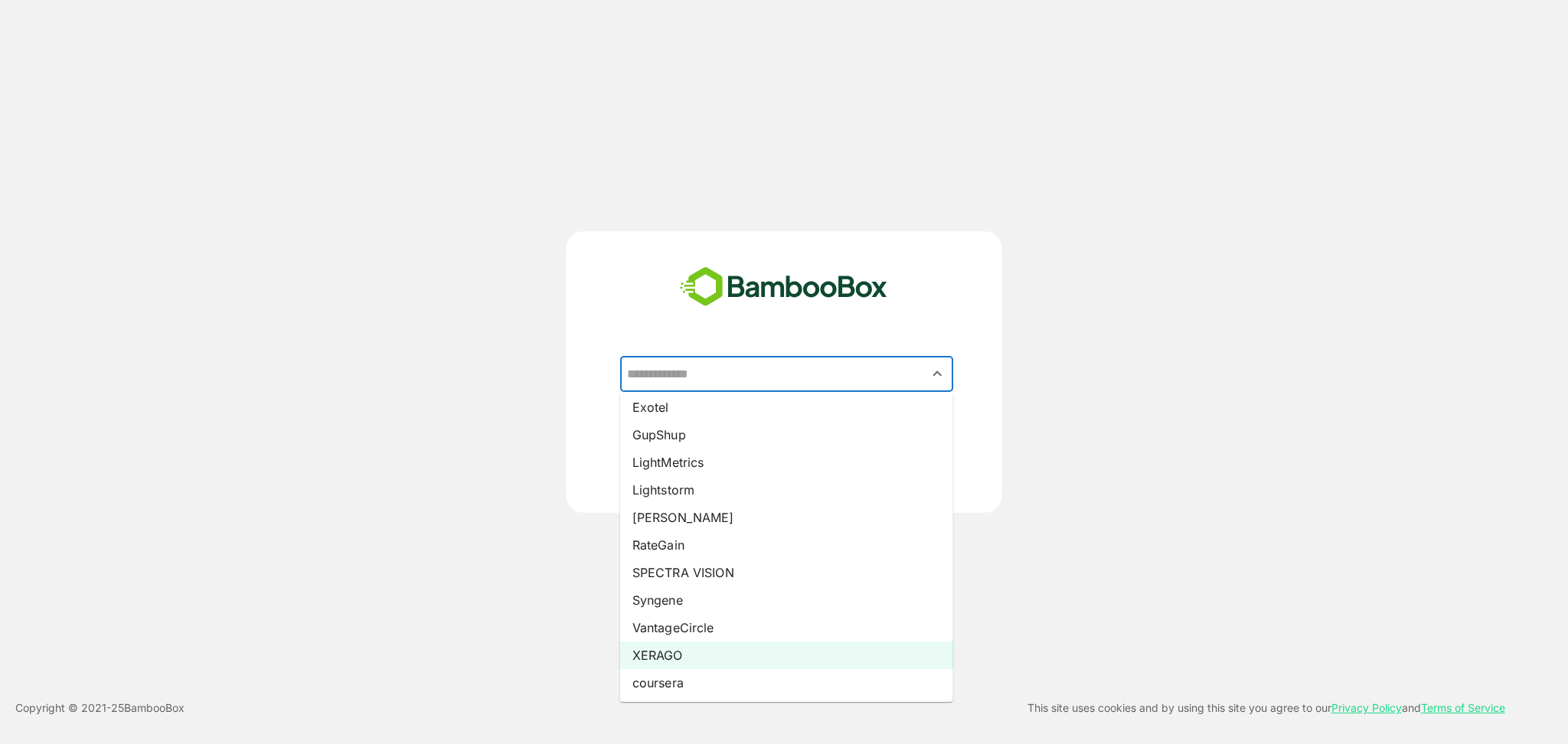
click at [673, 650] on li "XERAGO" at bounding box center [786, 656] width 333 height 28
type input "******"
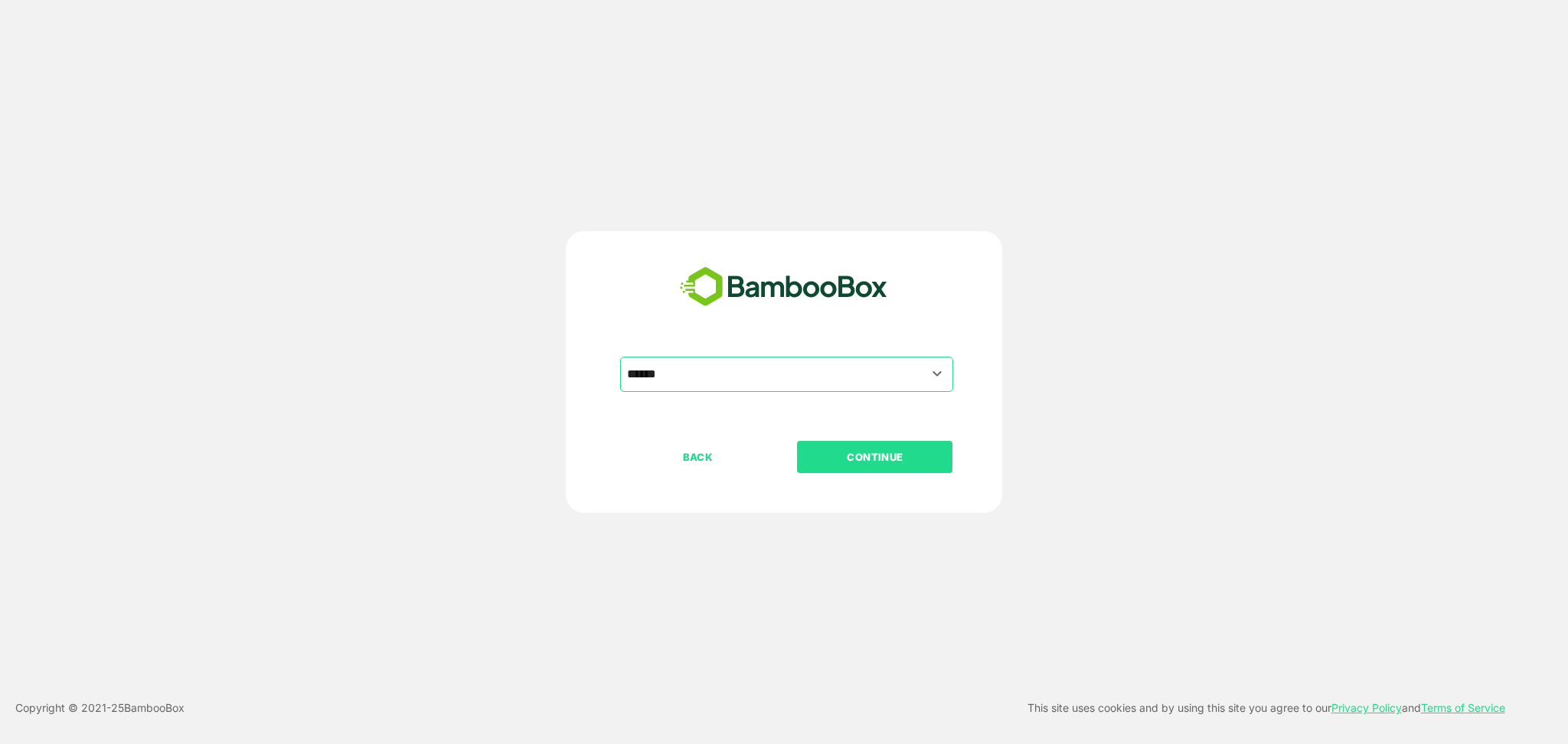
click at [902, 461] on p "CONTINUE" at bounding box center [875, 456] width 153 height 17
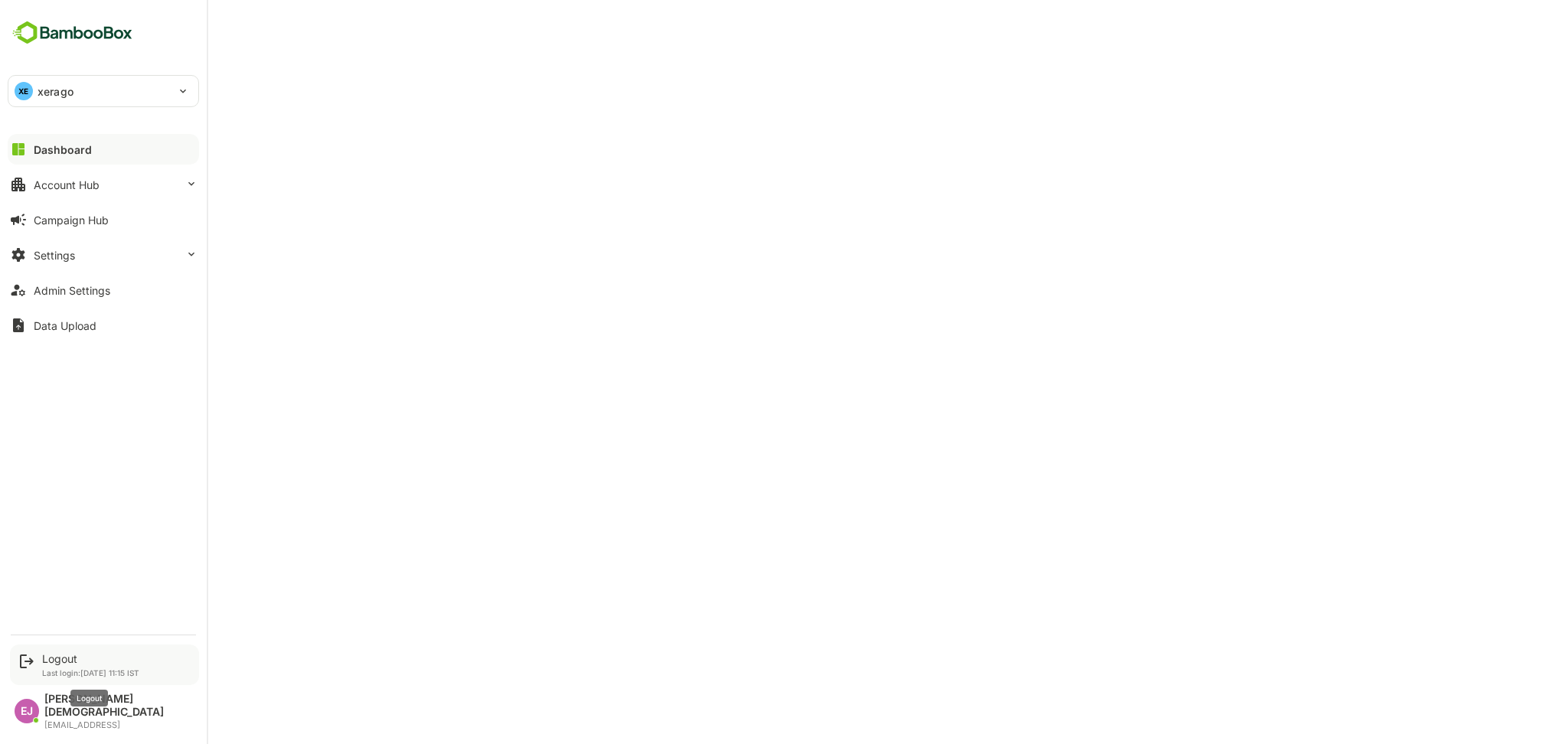
click at [81, 665] on div "Logout" at bounding box center [90, 658] width 97 height 13
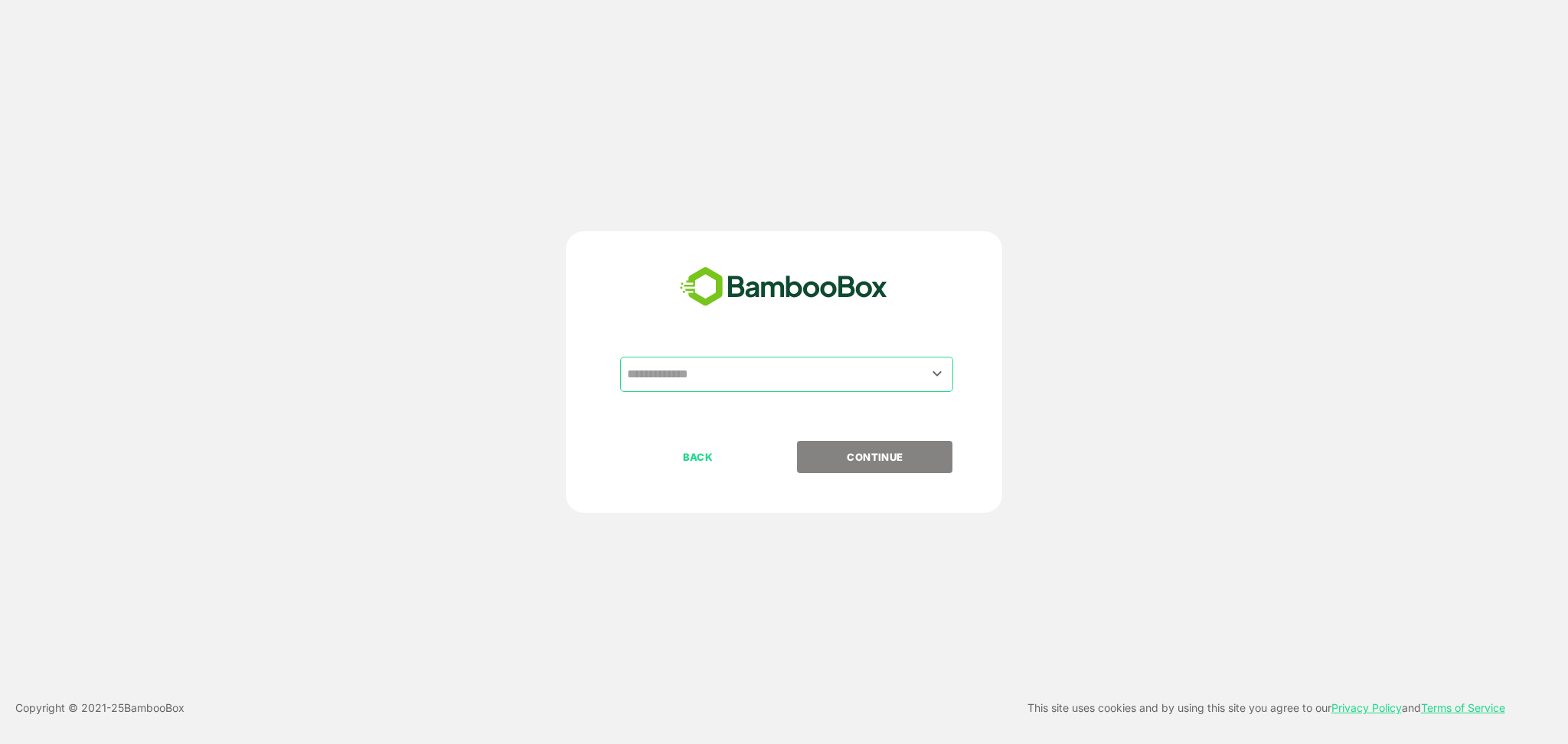
click at [815, 378] on input "text" at bounding box center [787, 374] width 327 height 29
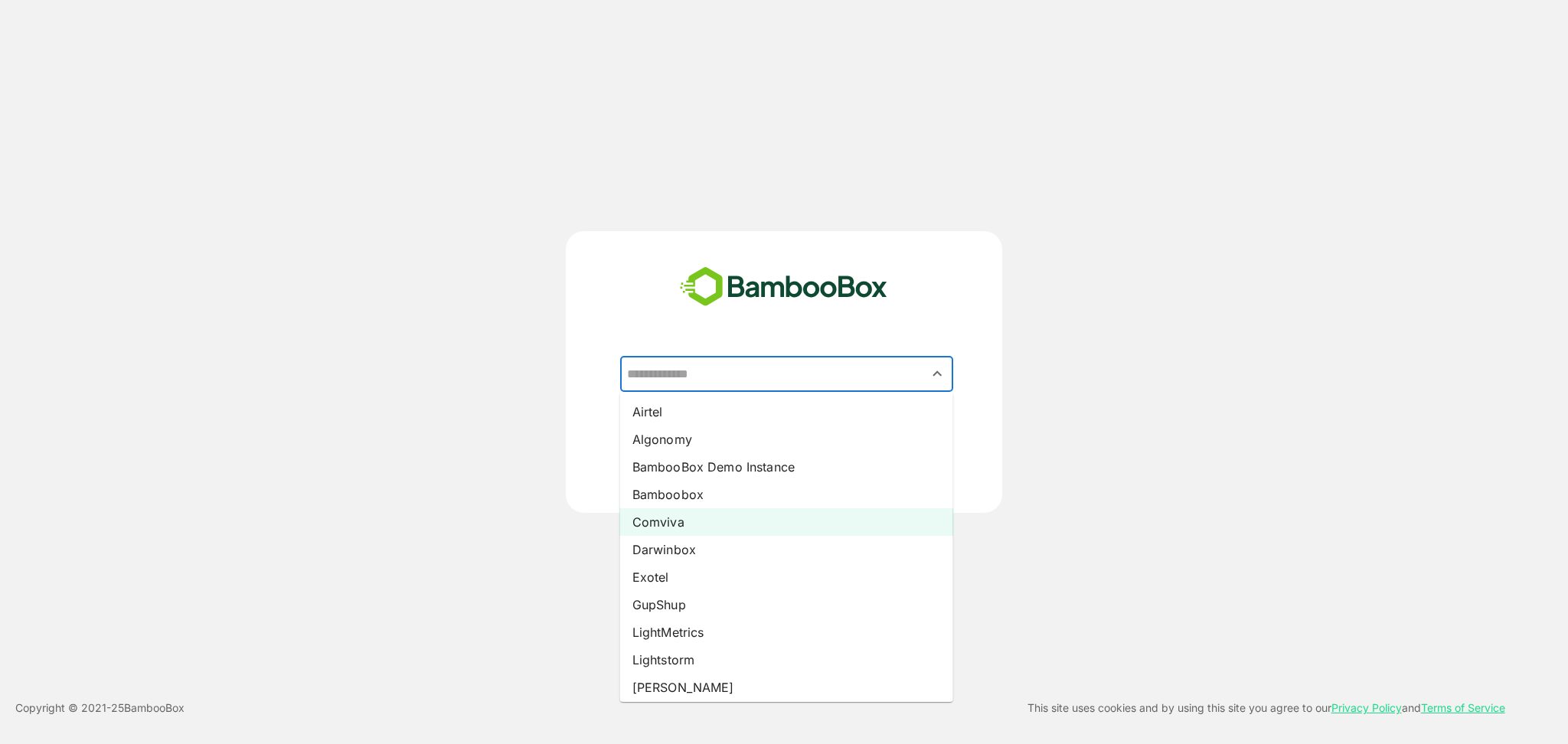
click at [686, 524] on li "Comviva" at bounding box center [786, 522] width 333 height 28
type input "*******"
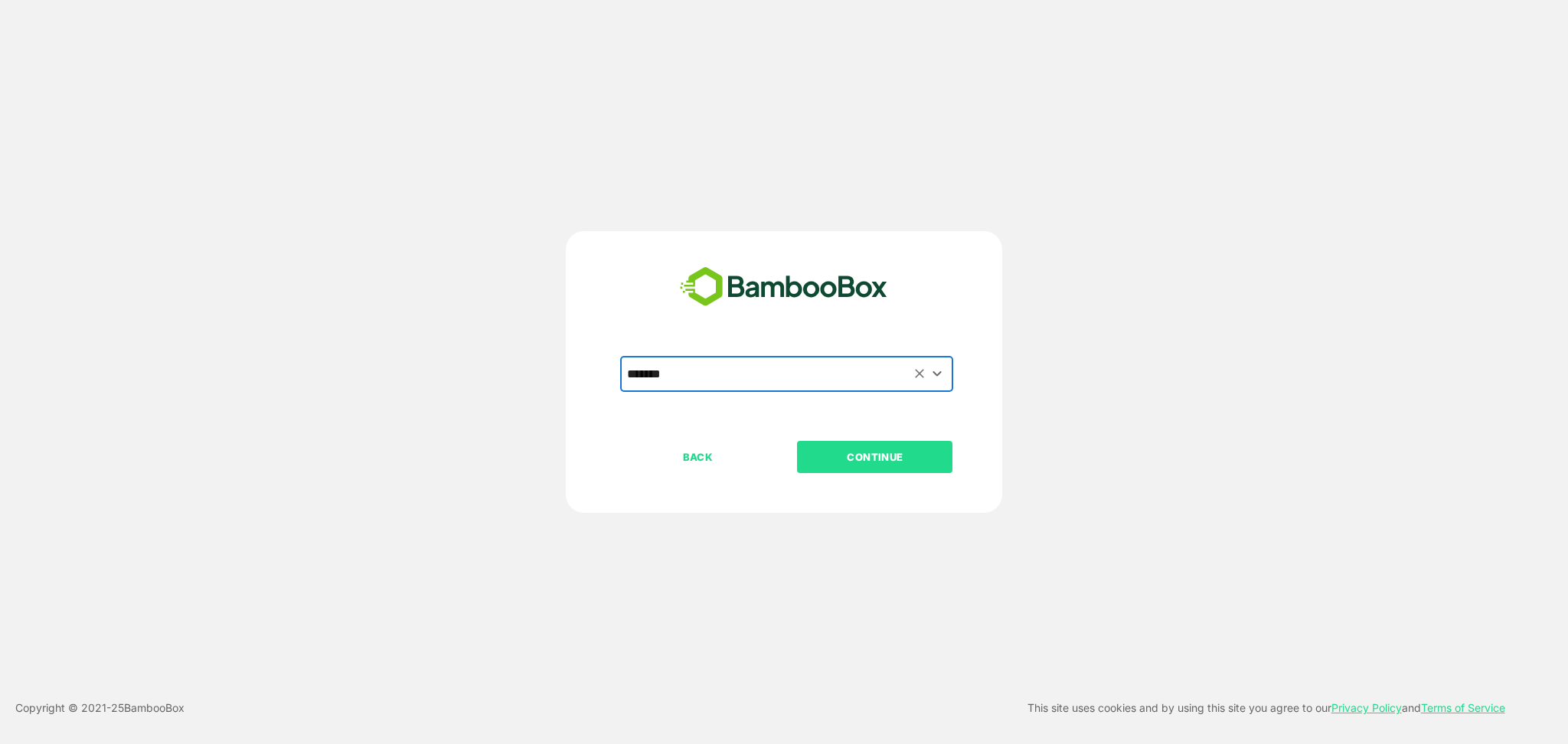
click at [889, 447] on button "CONTINUE" at bounding box center [875, 456] width 156 height 32
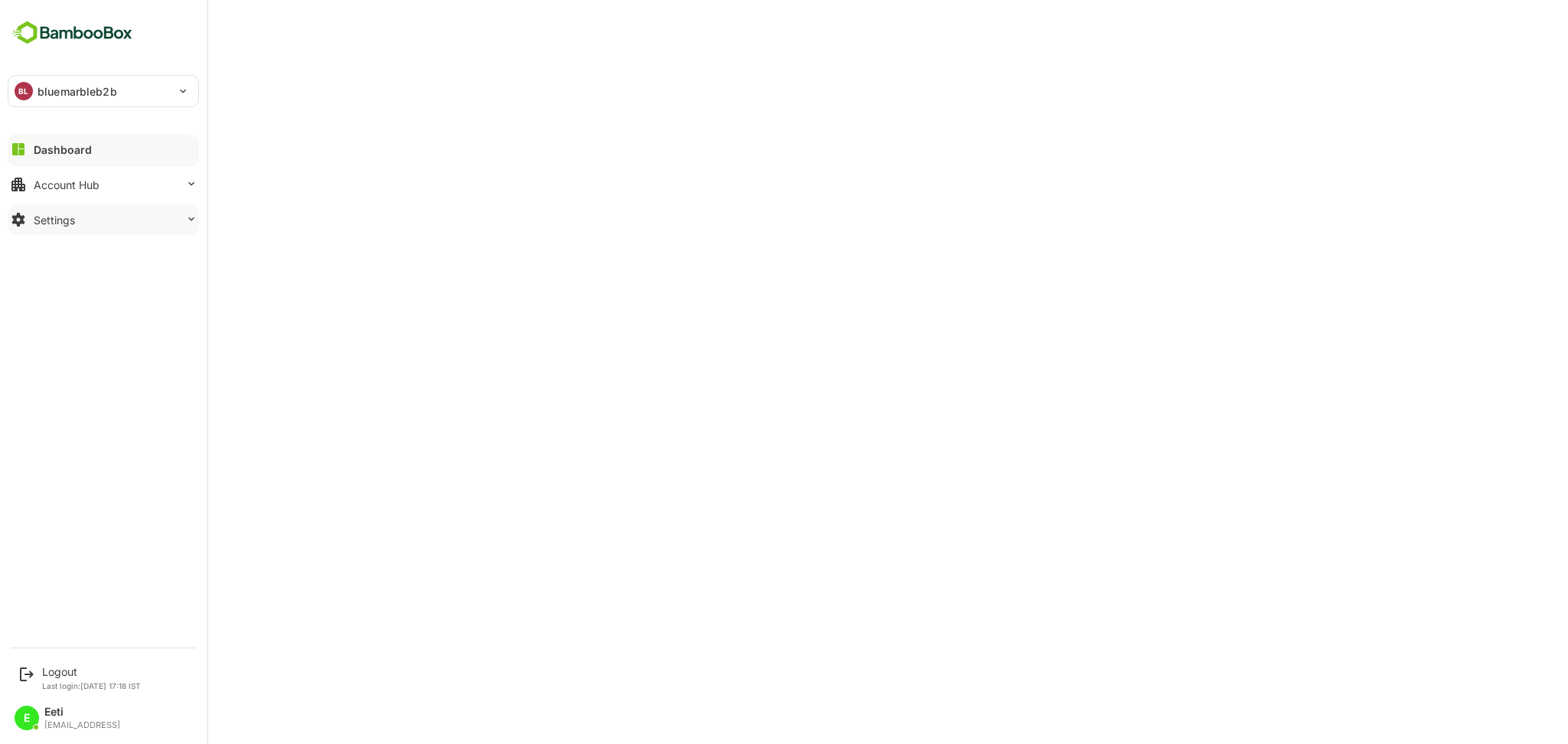
click at [108, 222] on button "Settings" at bounding box center [103, 219] width 192 height 31
click at [66, 667] on div "Logout" at bounding box center [91, 671] width 99 height 13
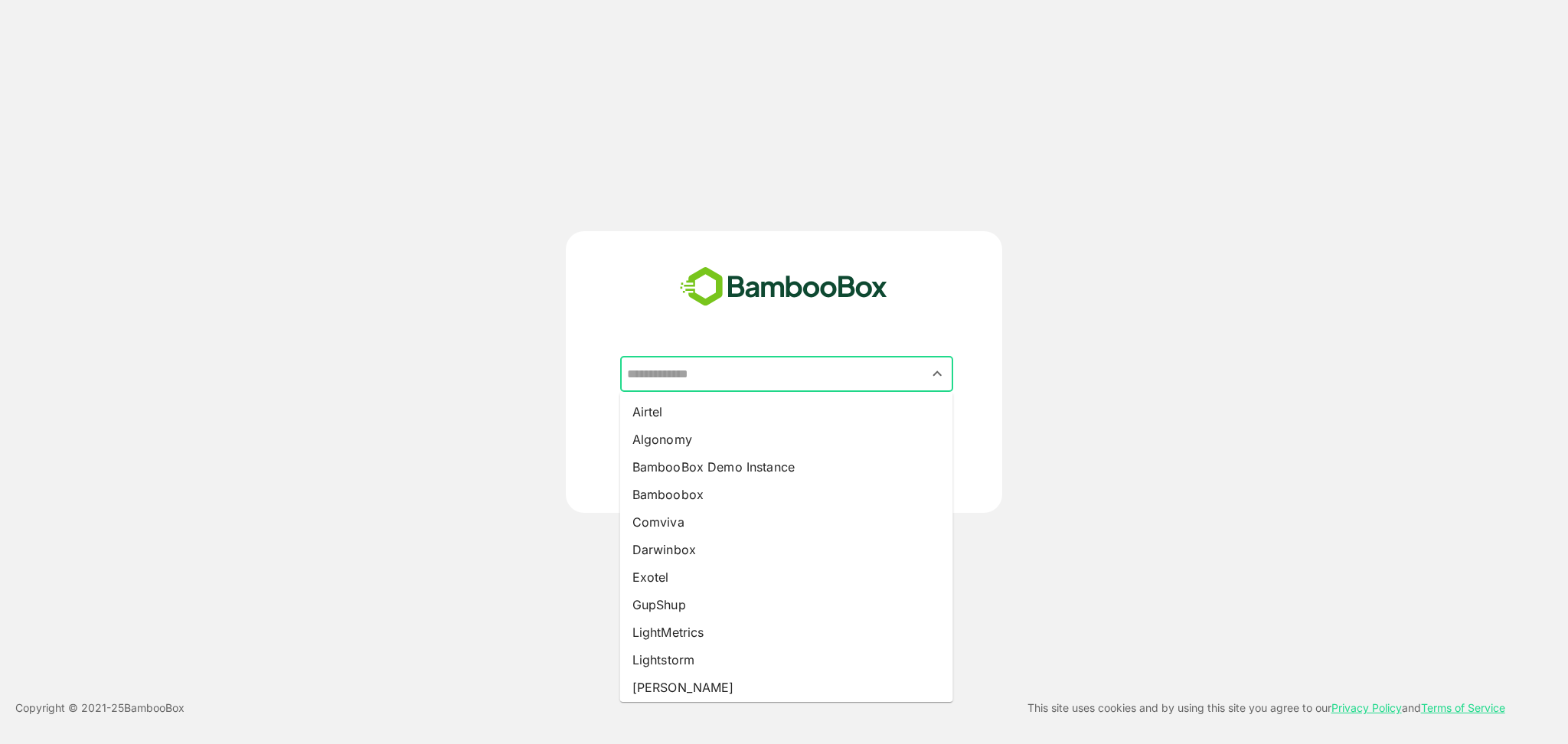
click at [778, 382] on input "text" at bounding box center [787, 374] width 327 height 29
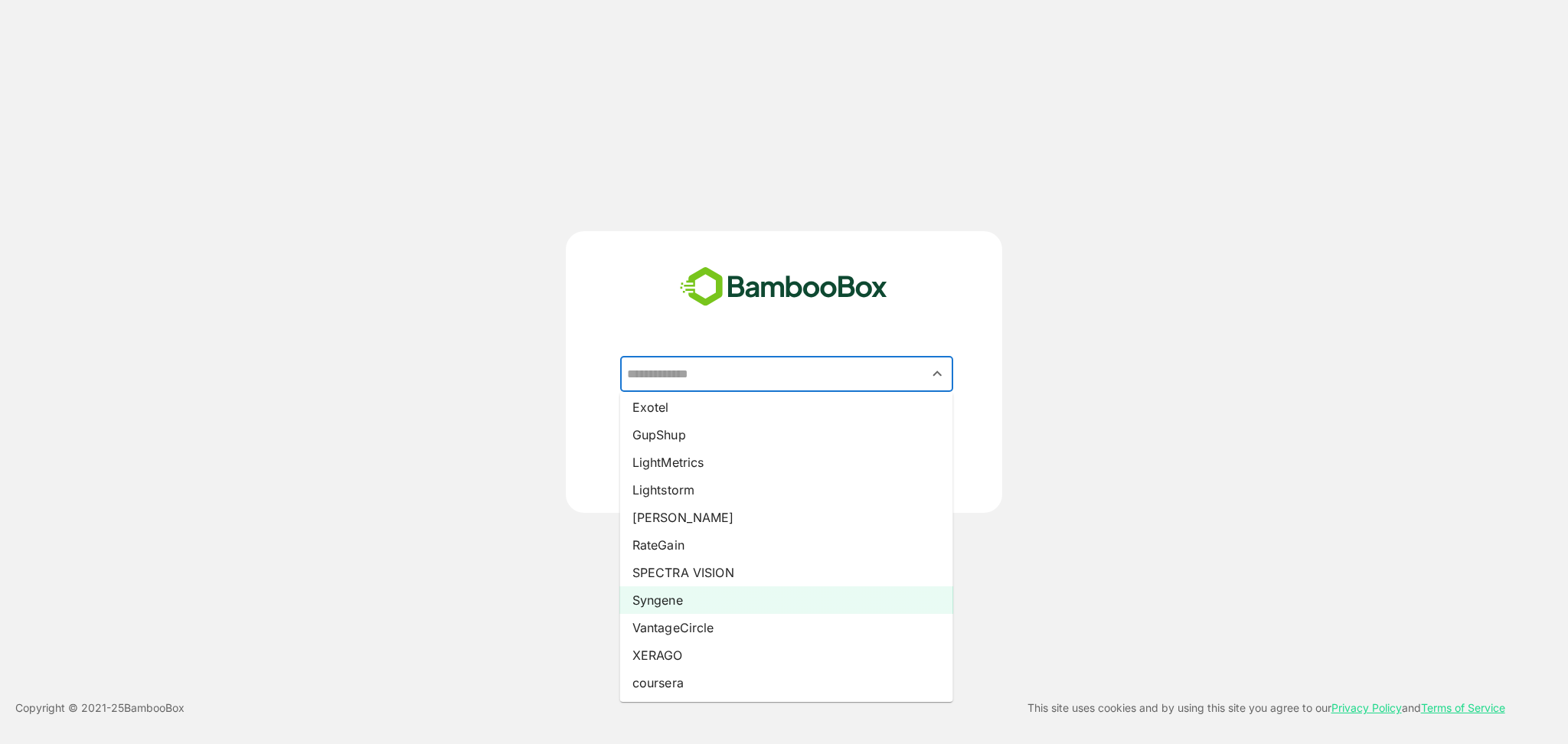
click at [670, 595] on li "Syngene" at bounding box center [786, 601] width 333 height 28
type input "*******"
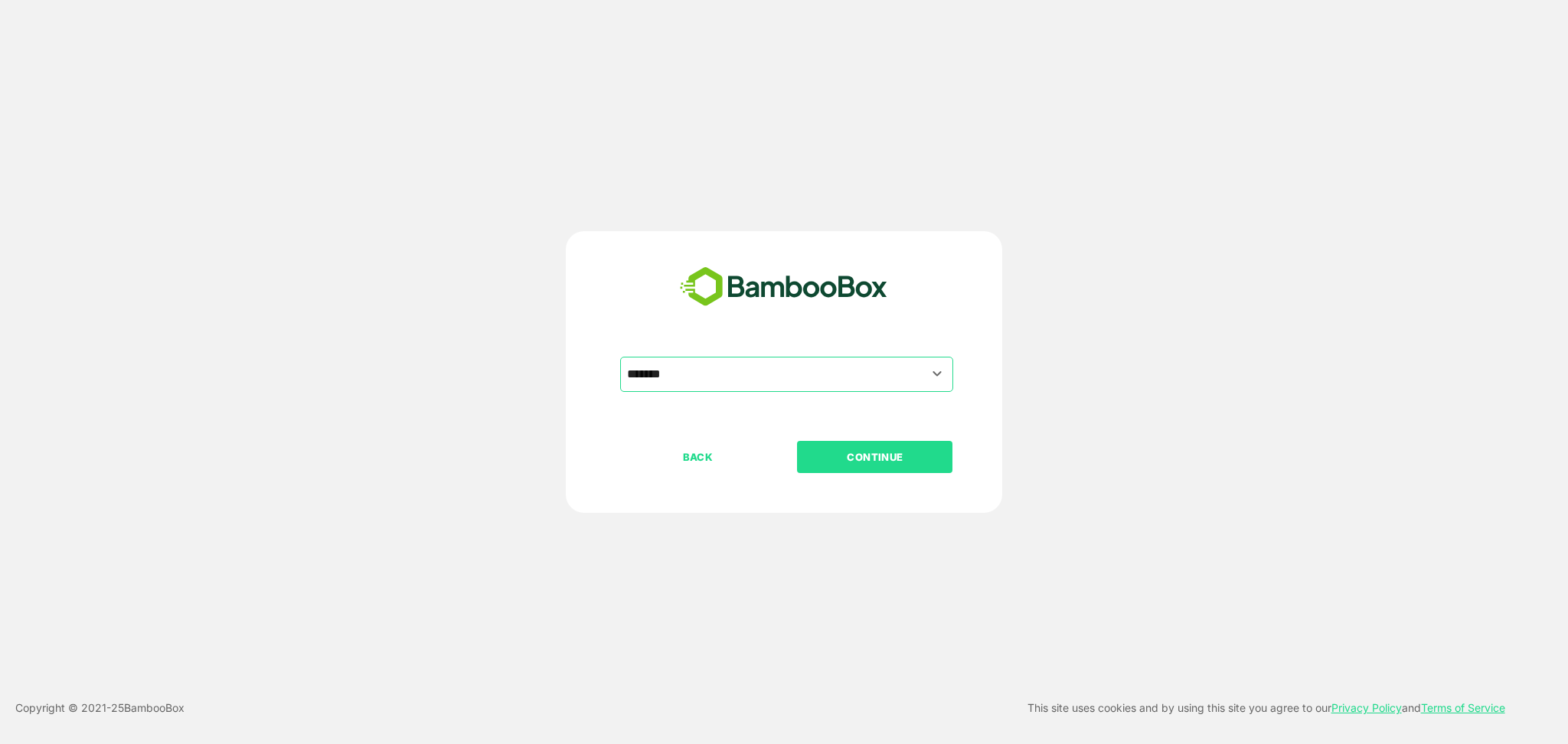
click at [895, 450] on p "CONTINUE" at bounding box center [875, 456] width 153 height 17
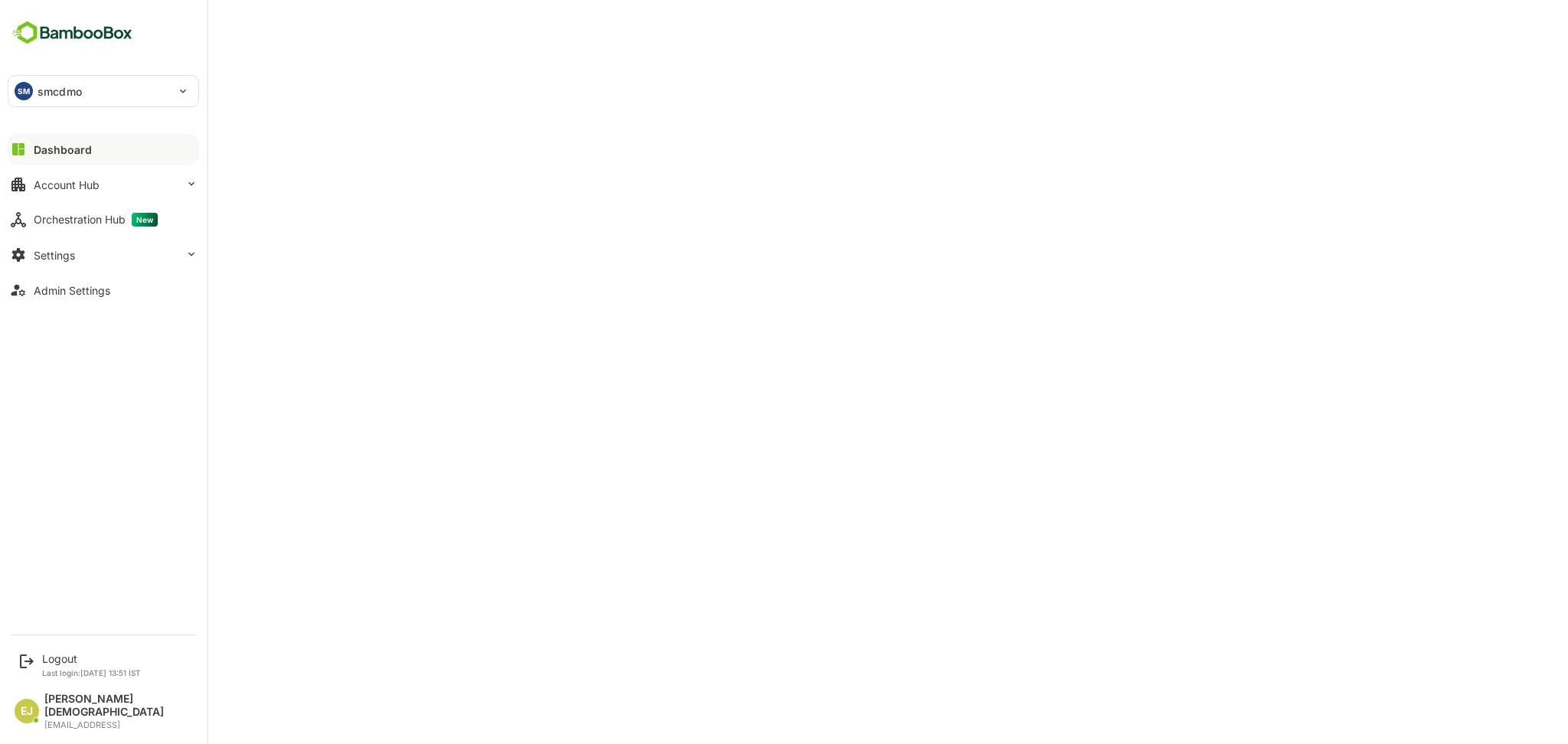
click at [95, 93] on div "SM smcdmo" at bounding box center [94, 91] width 171 height 31
click at [71, 169] on p "lmcdmo" at bounding box center [56, 170] width 41 height 16
type input "******"
